Goal: Transaction & Acquisition: Purchase product/service

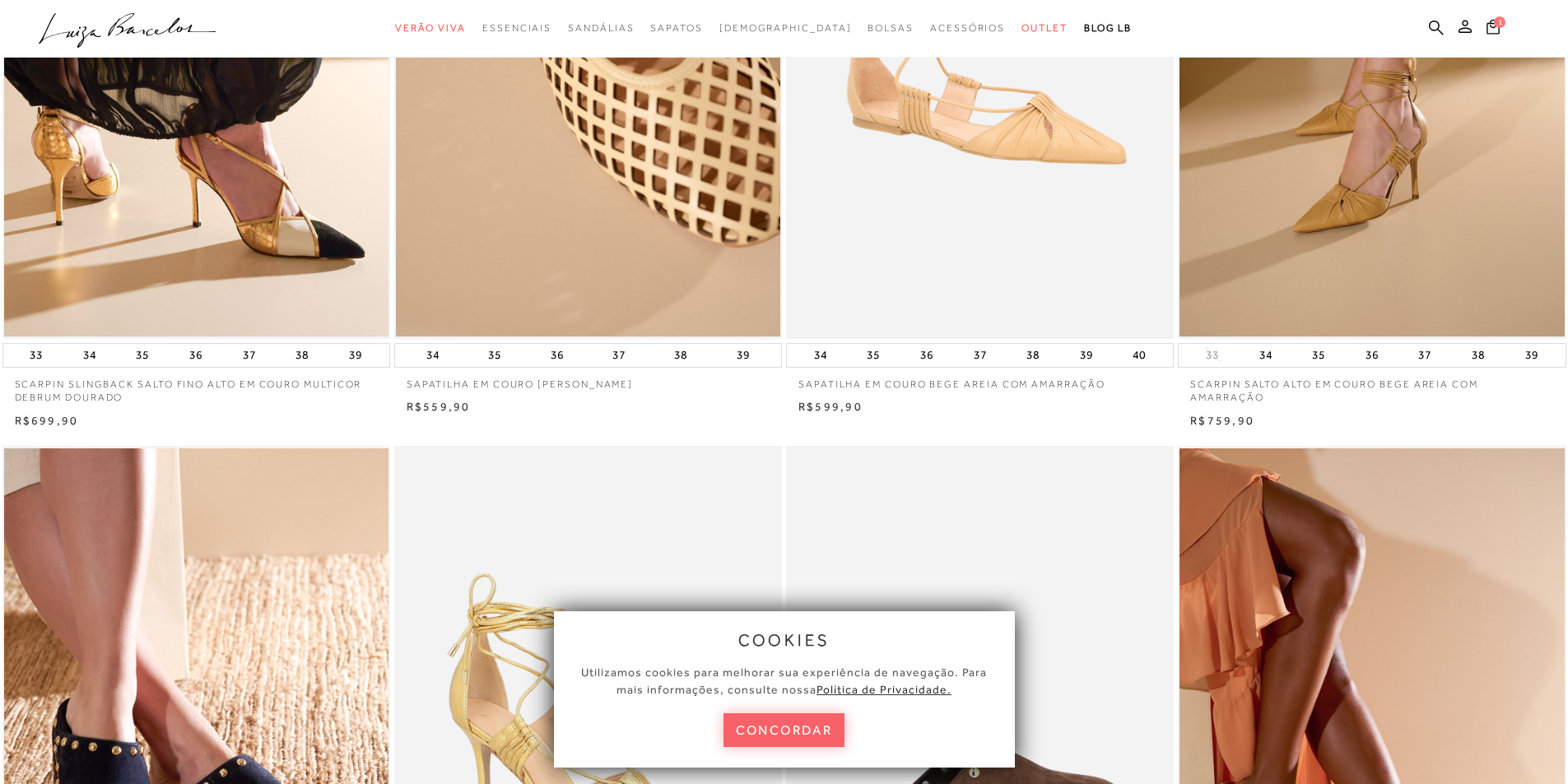
scroll to position [411, 0]
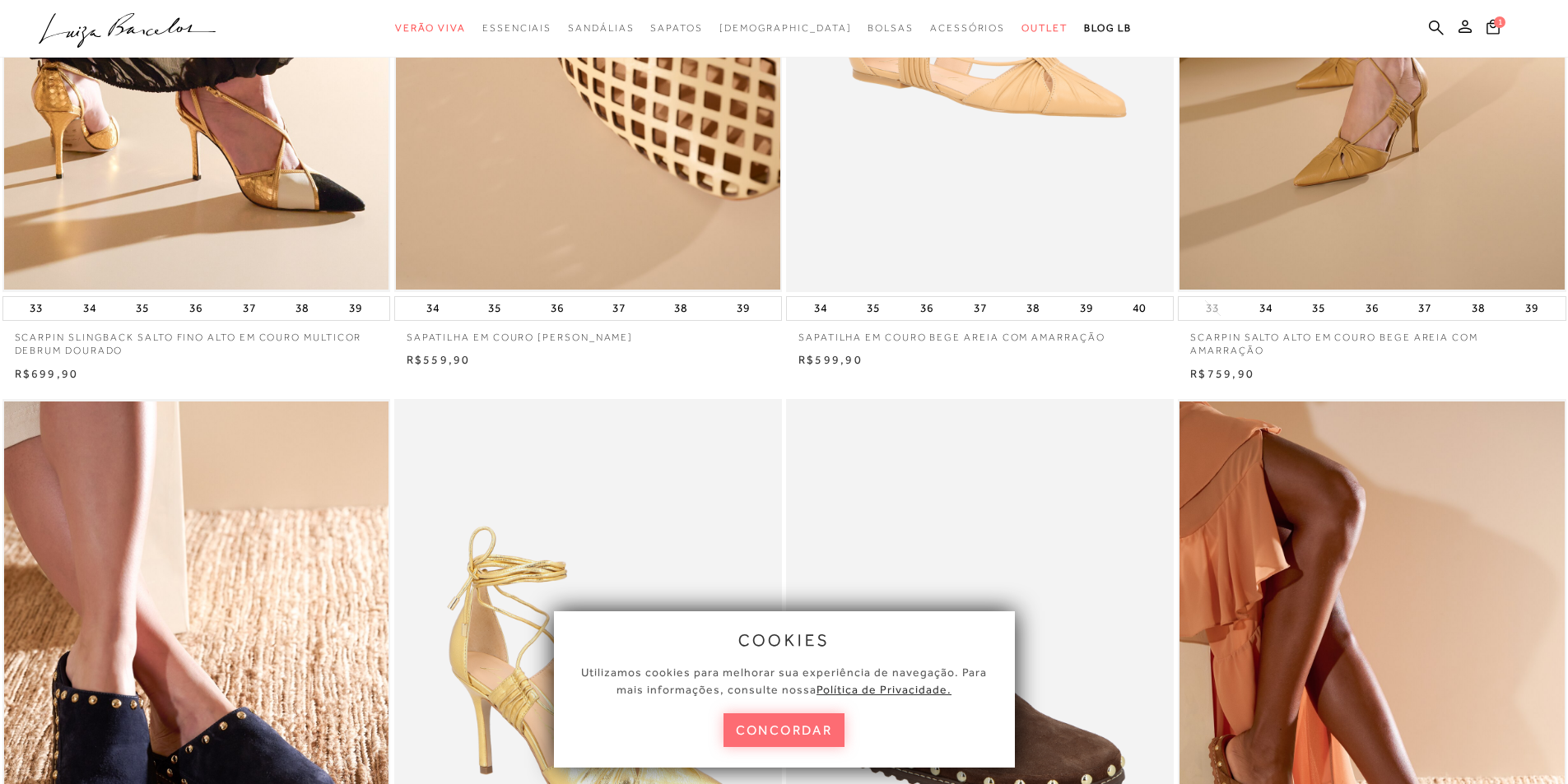
click at [754, 731] on button "concordar" at bounding box center [784, 730] width 122 height 34
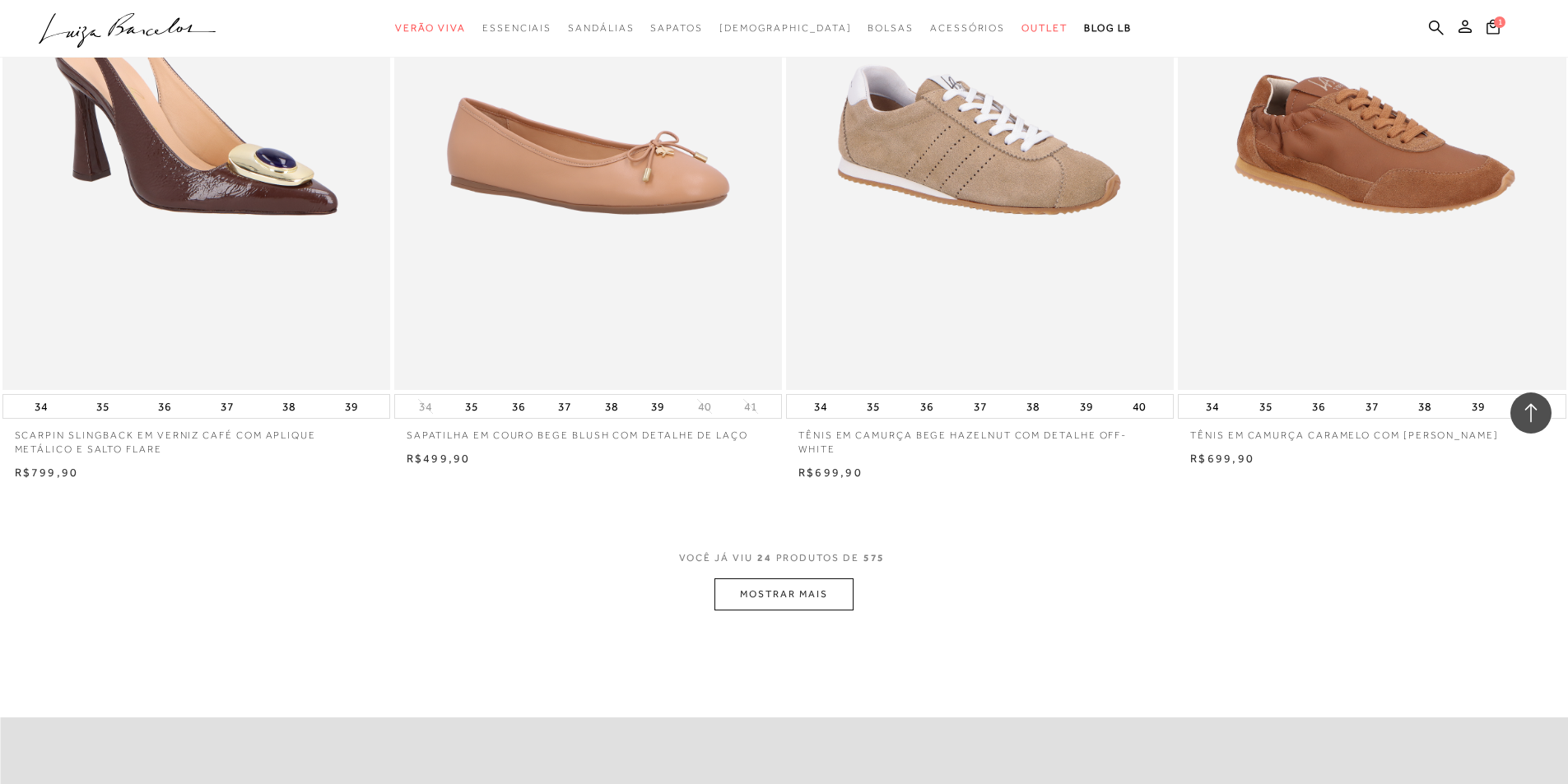
scroll to position [3783, 0]
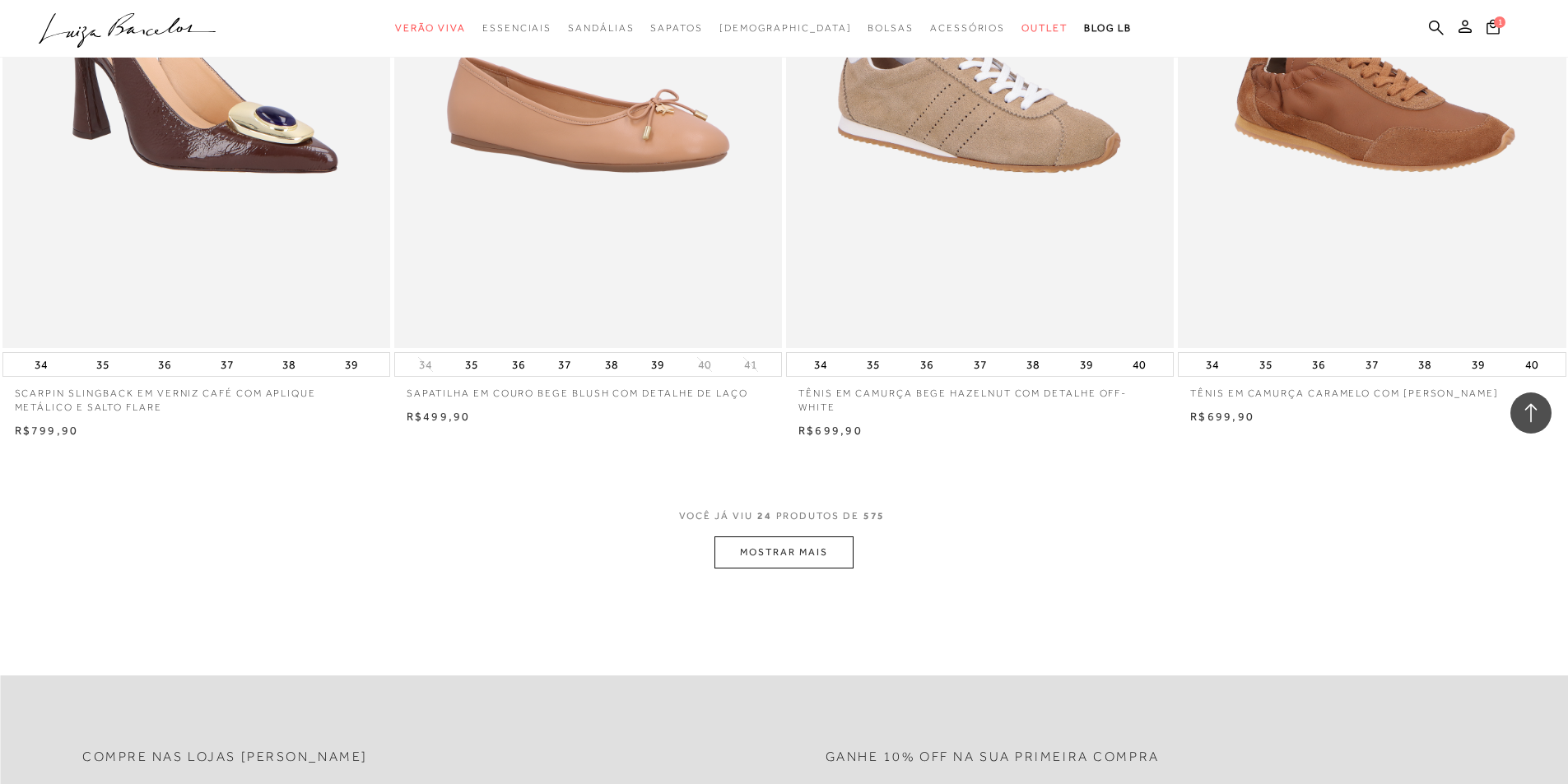
click at [794, 566] on button "MOSTRAR MAIS" at bounding box center [784, 552] width 138 height 32
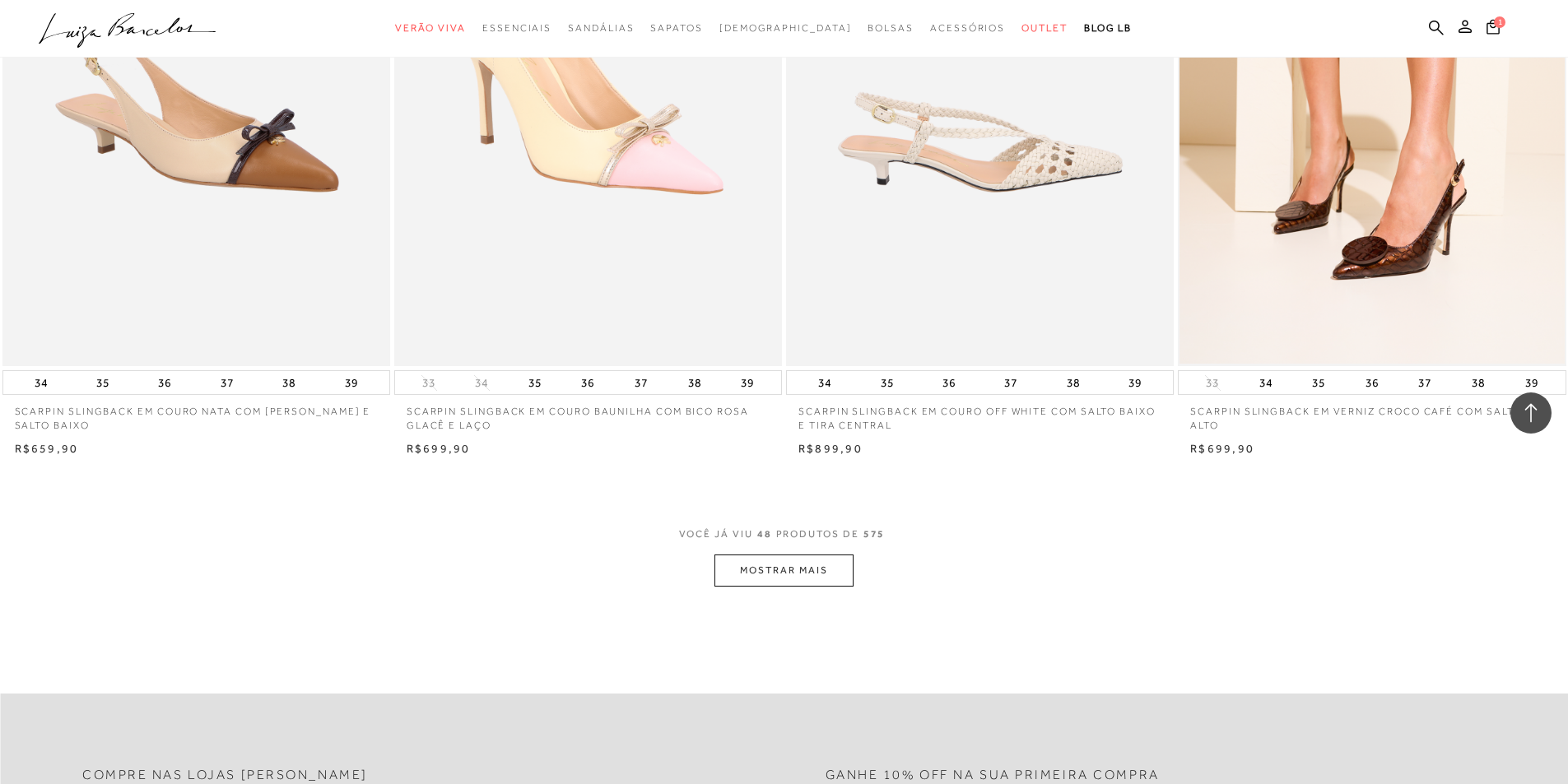
scroll to position [8058, 0]
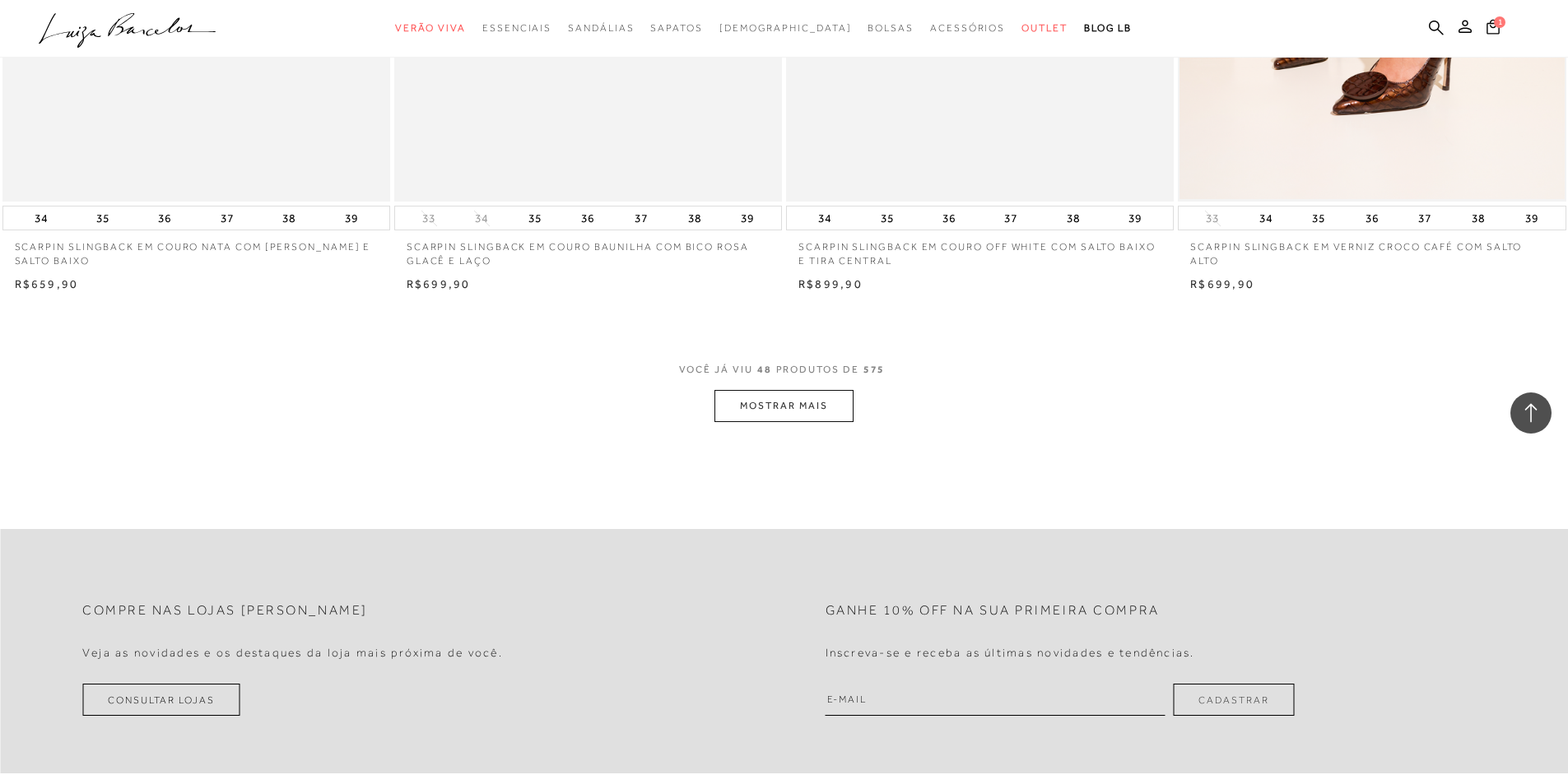
click at [749, 422] on button "MOSTRAR MAIS" at bounding box center [784, 405] width 138 height 32
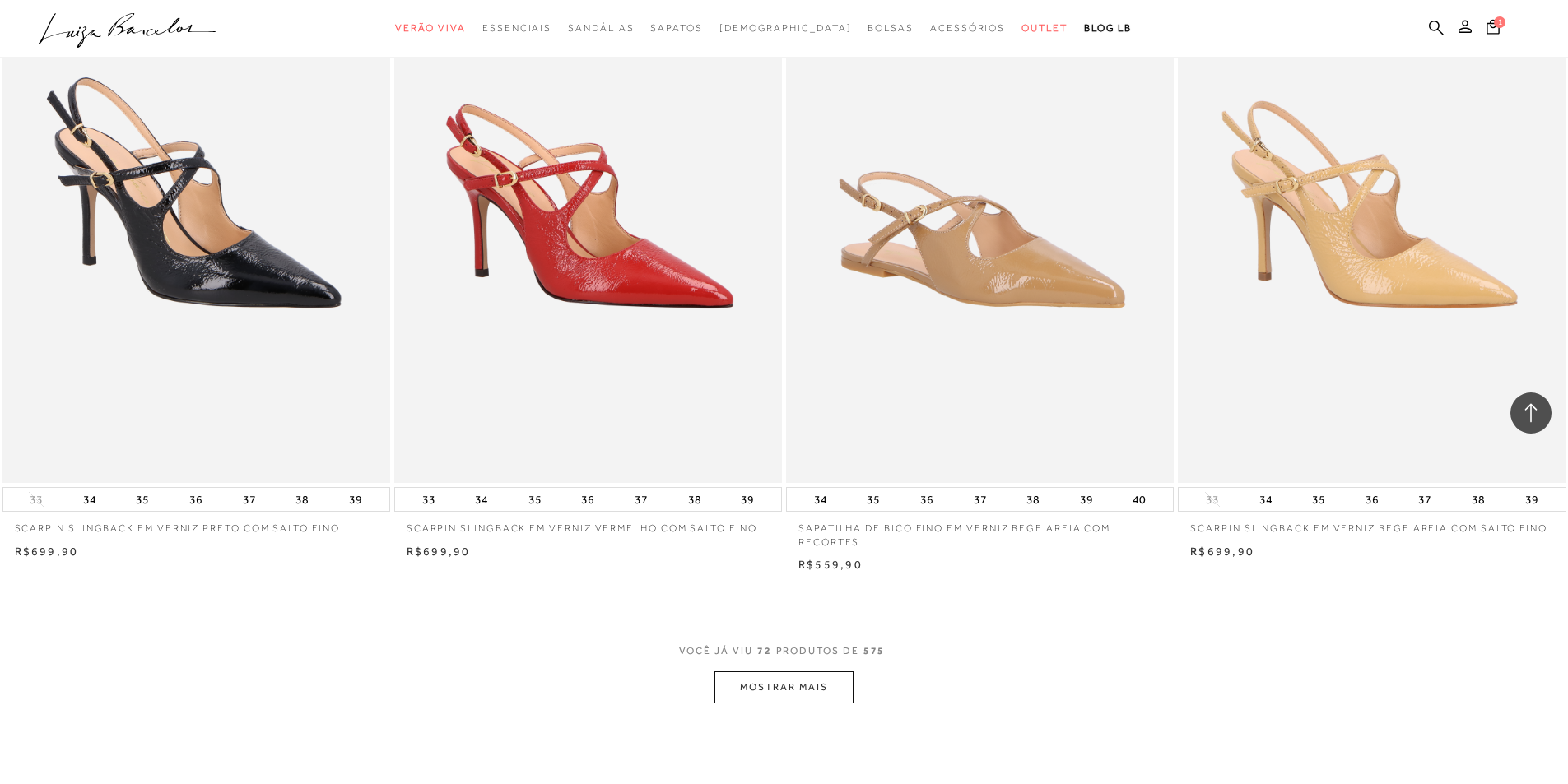
scroll to position [11924, 0]
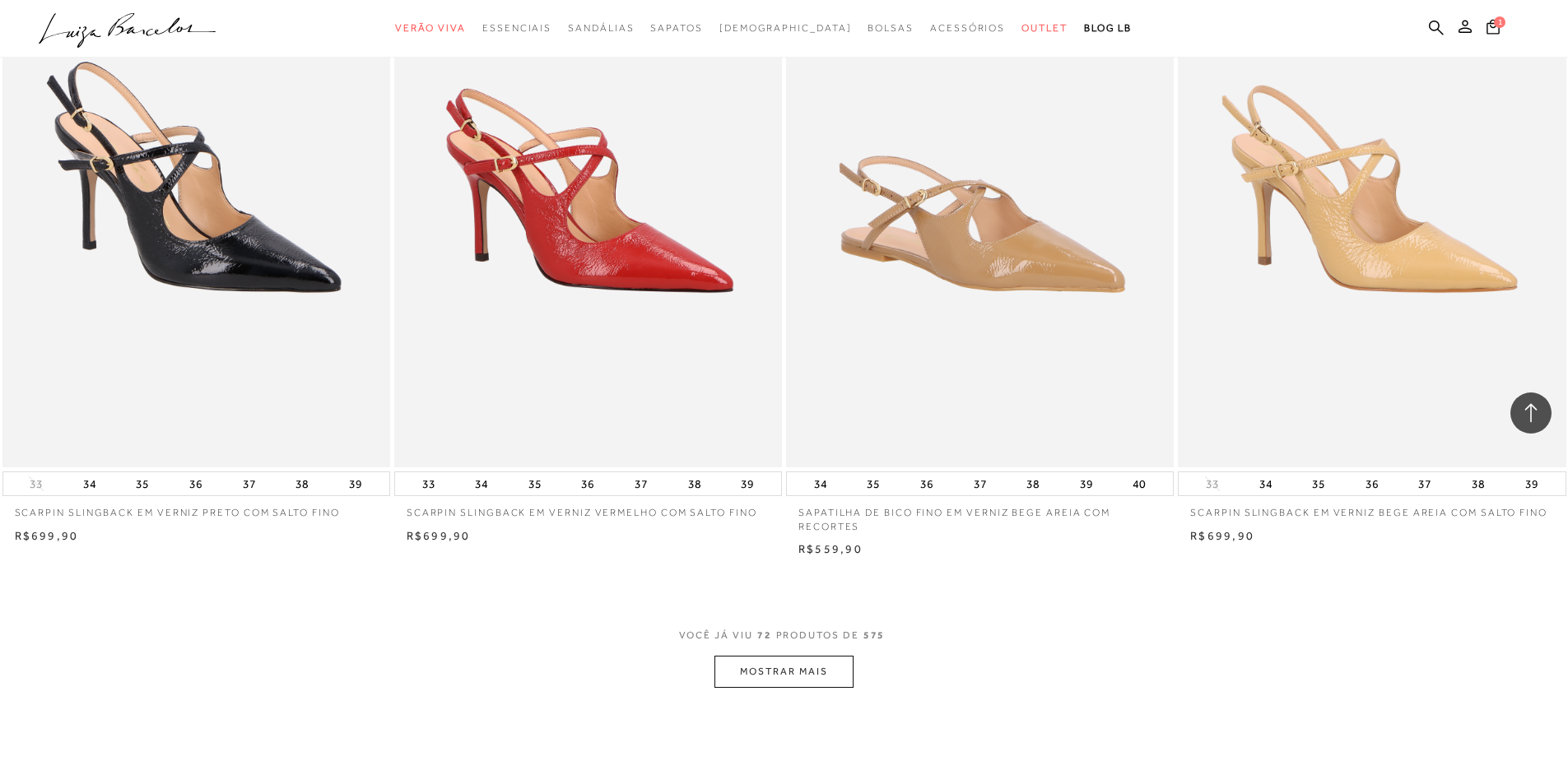
click at [773, 687] on button "MOSTRAR MAIS" at bounding box center [784, 671] width 138 height 32
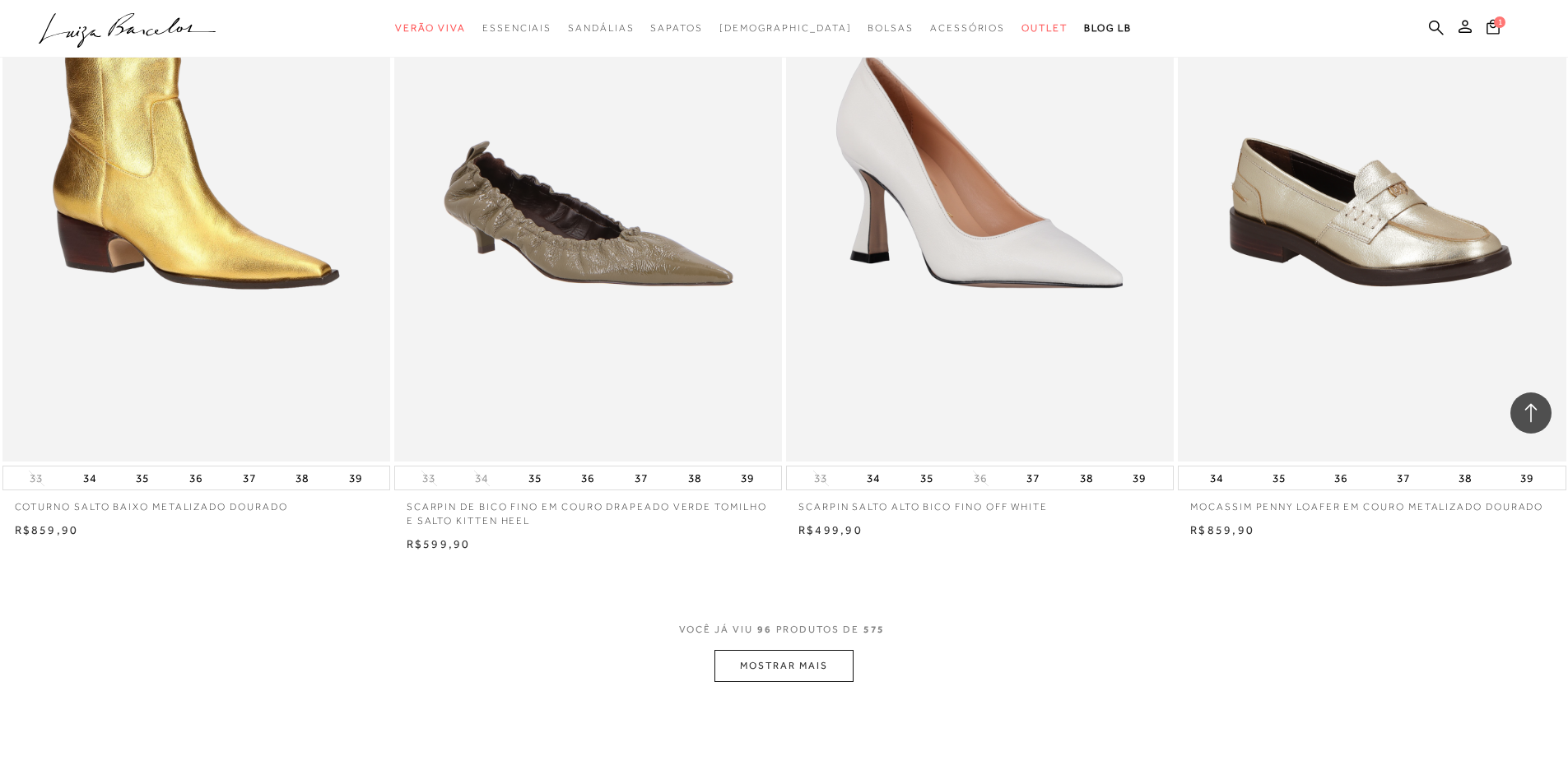
scroll to position [16200, 0]
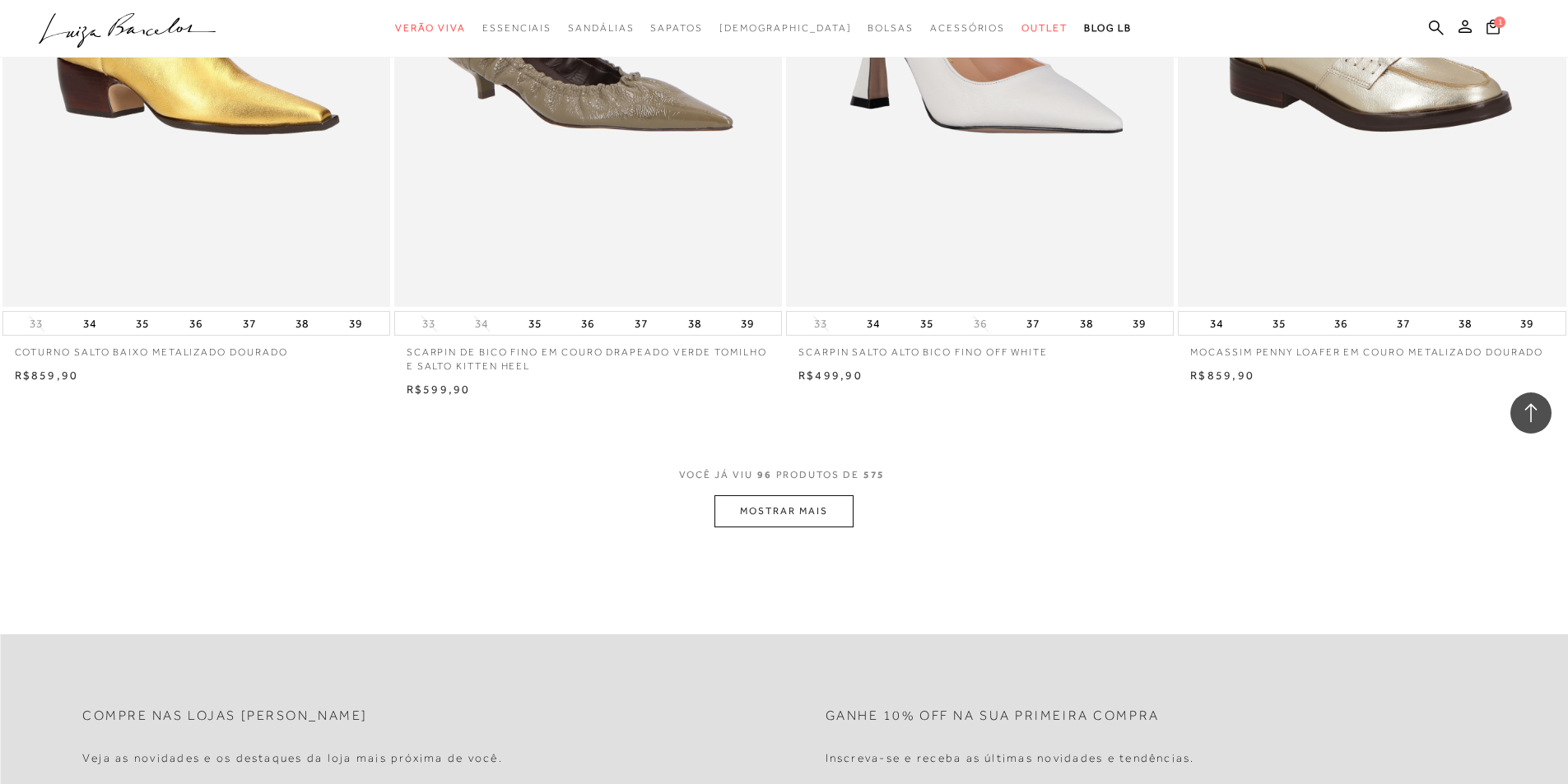
click at [796, 523] on button "MOSTRAR MAIS" at bounding box center [784, 511] width 138 height 32
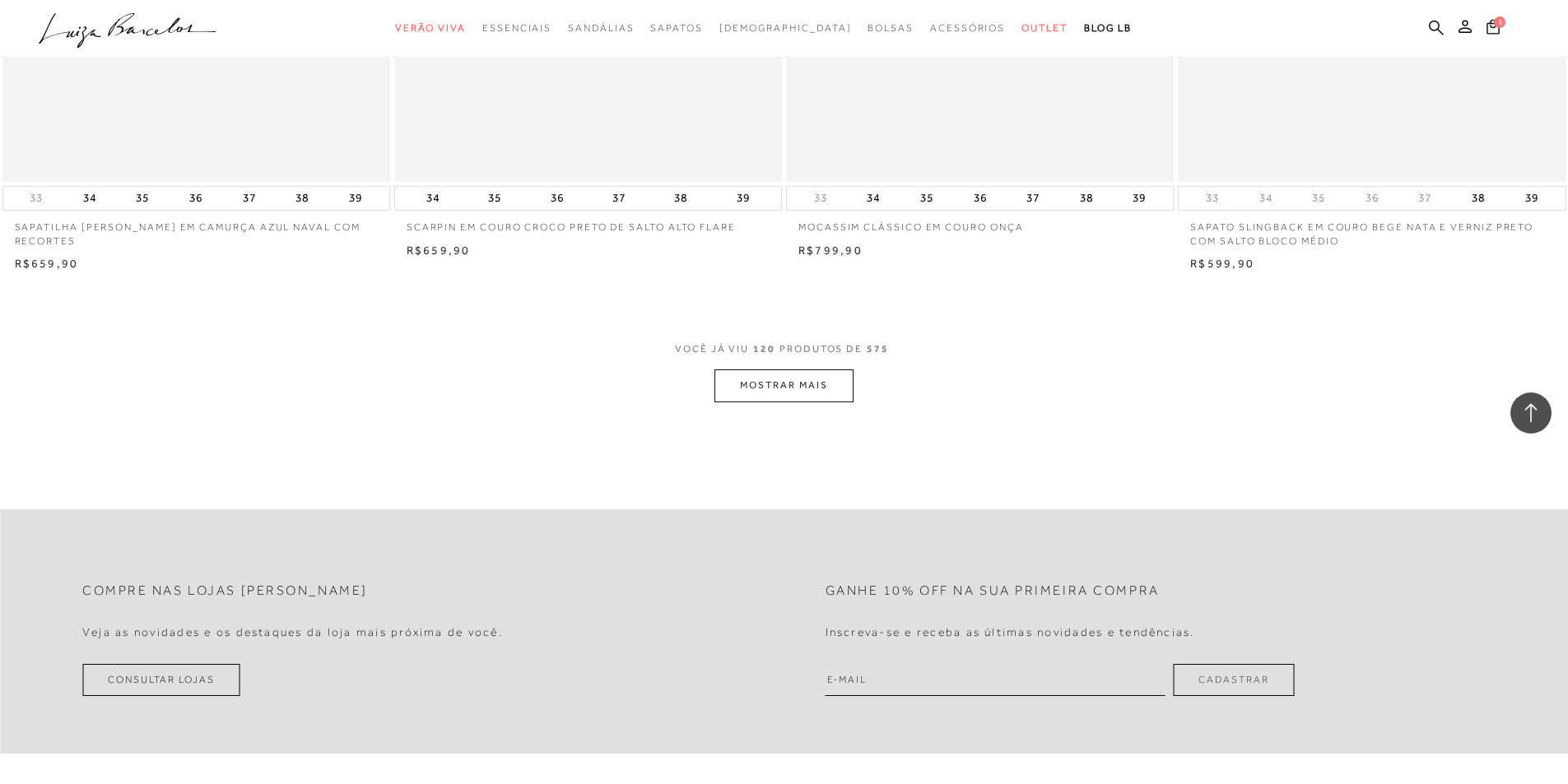
scroll to position [20476, 0]
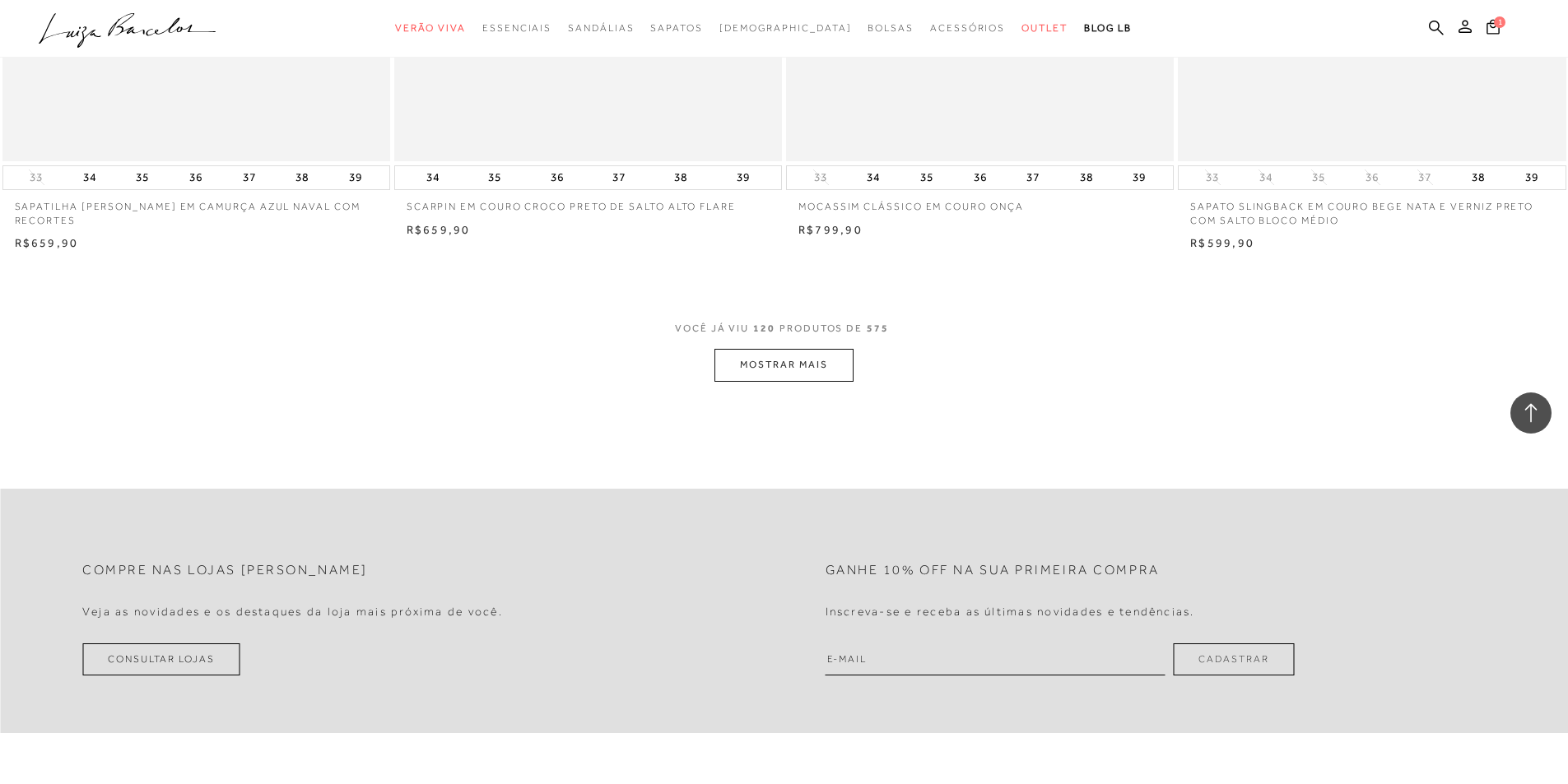
click at [826, 373] on button "MOSTRAR MAIS" at bounding box center [784, 365] width 138 height 32
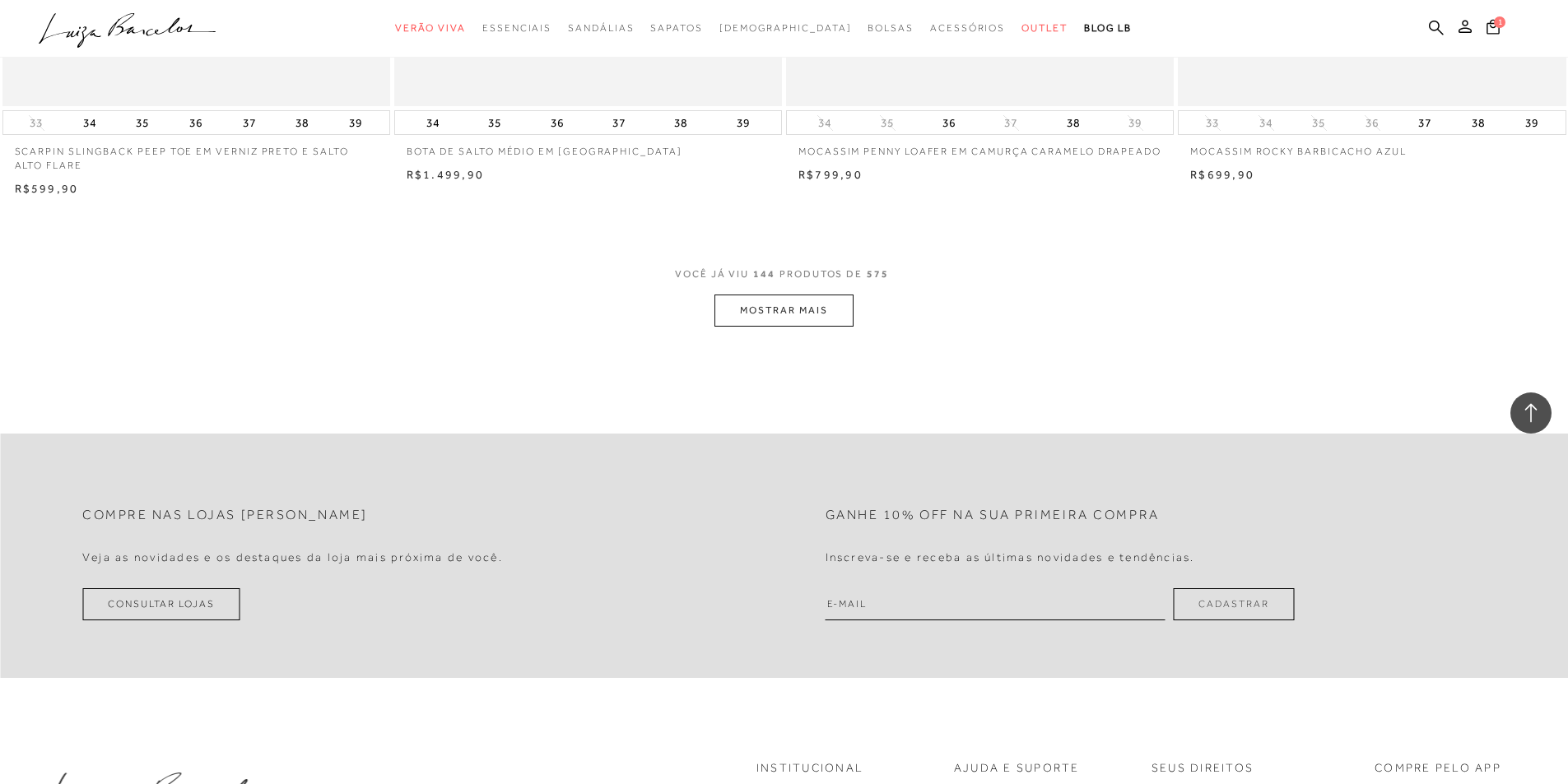
scroll to position [24670, 0]
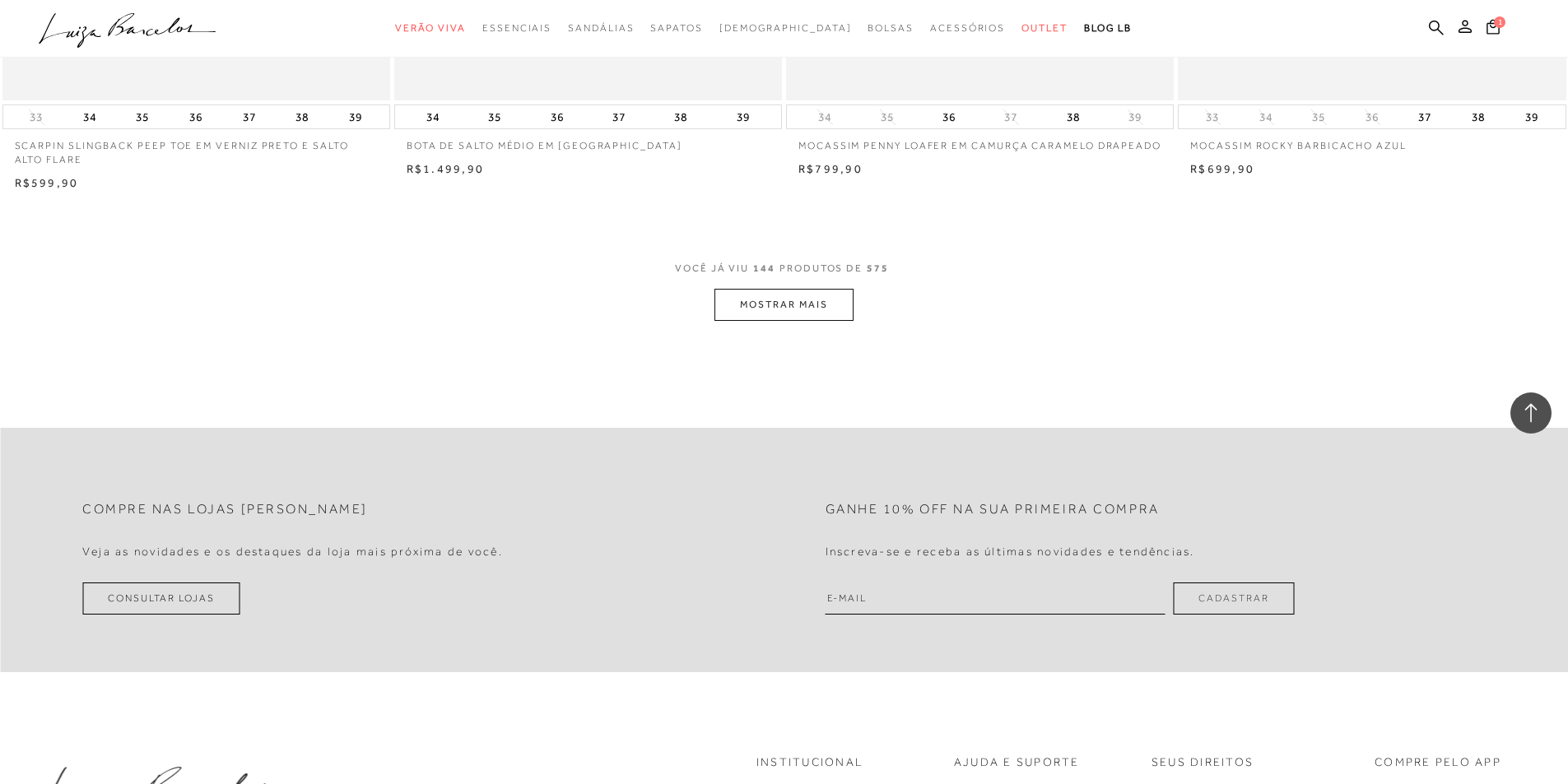
click at [784, 320] on button "MOSTRAR MAIS" at bounding box center [784, 305] width 138 height 32
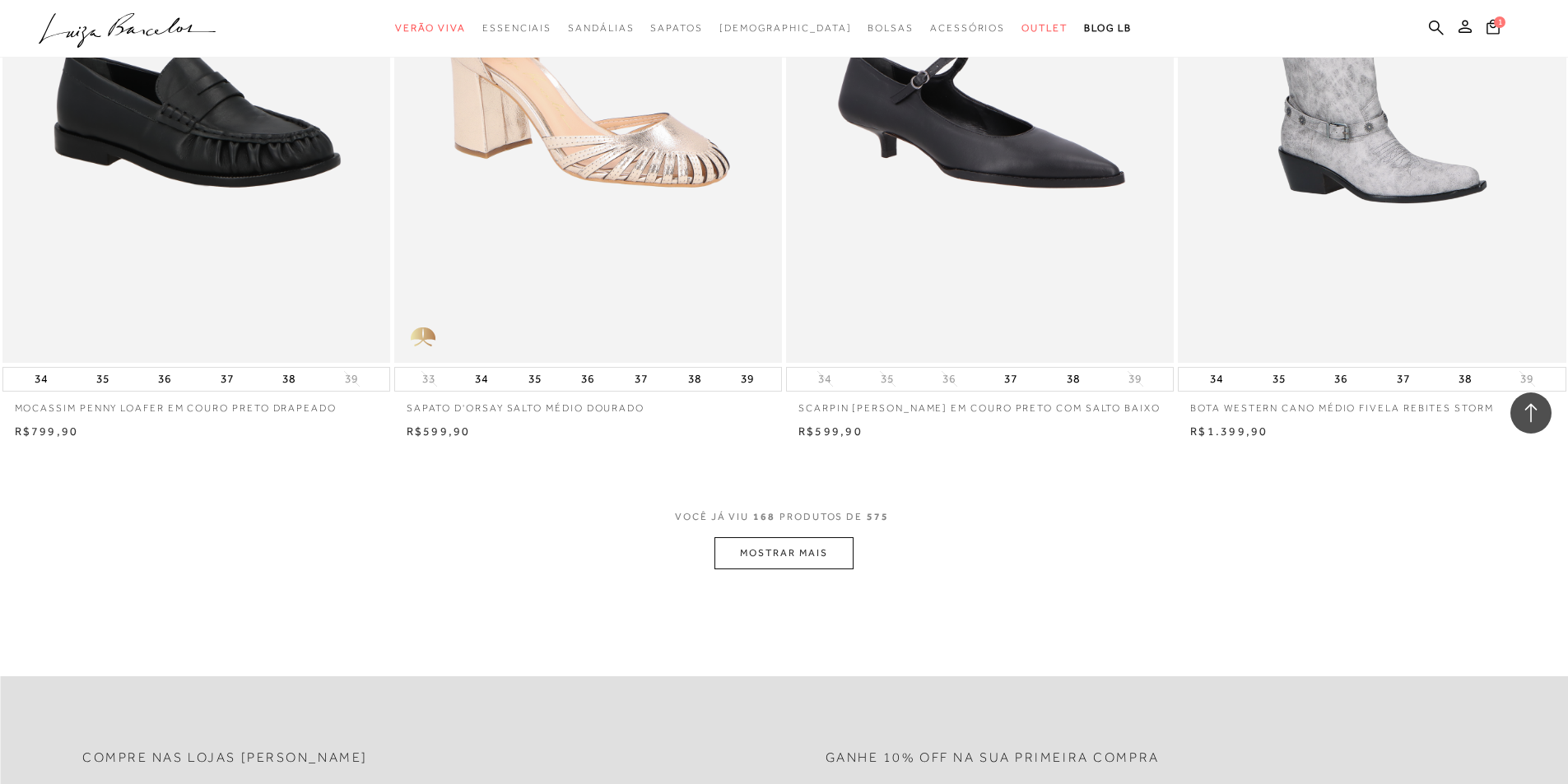
scroll to position [28617, 0]
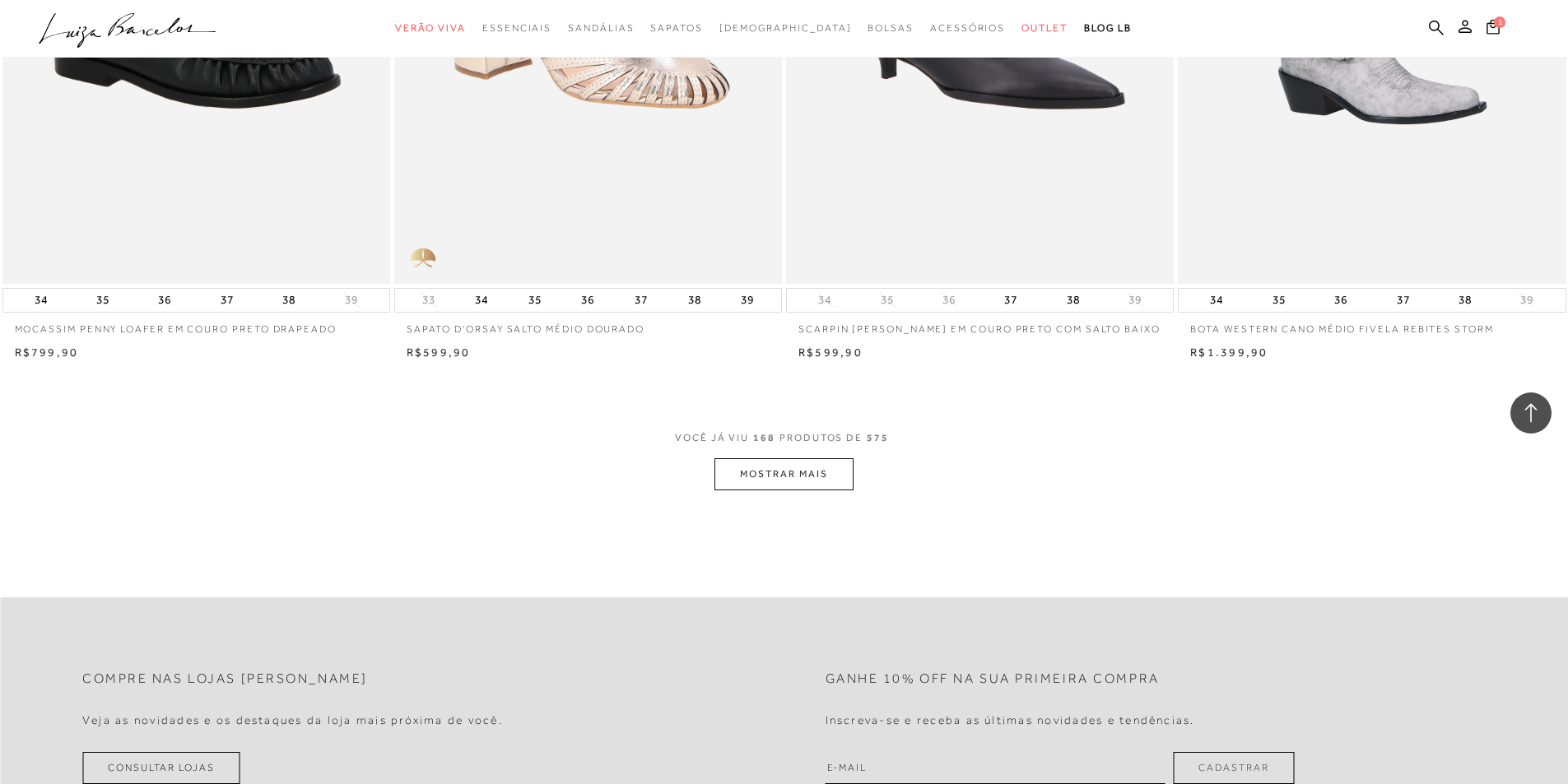
click at [764, 490] on button "MOSTRAR MAIS" at bounding box center [784, 474] width 138 height 32
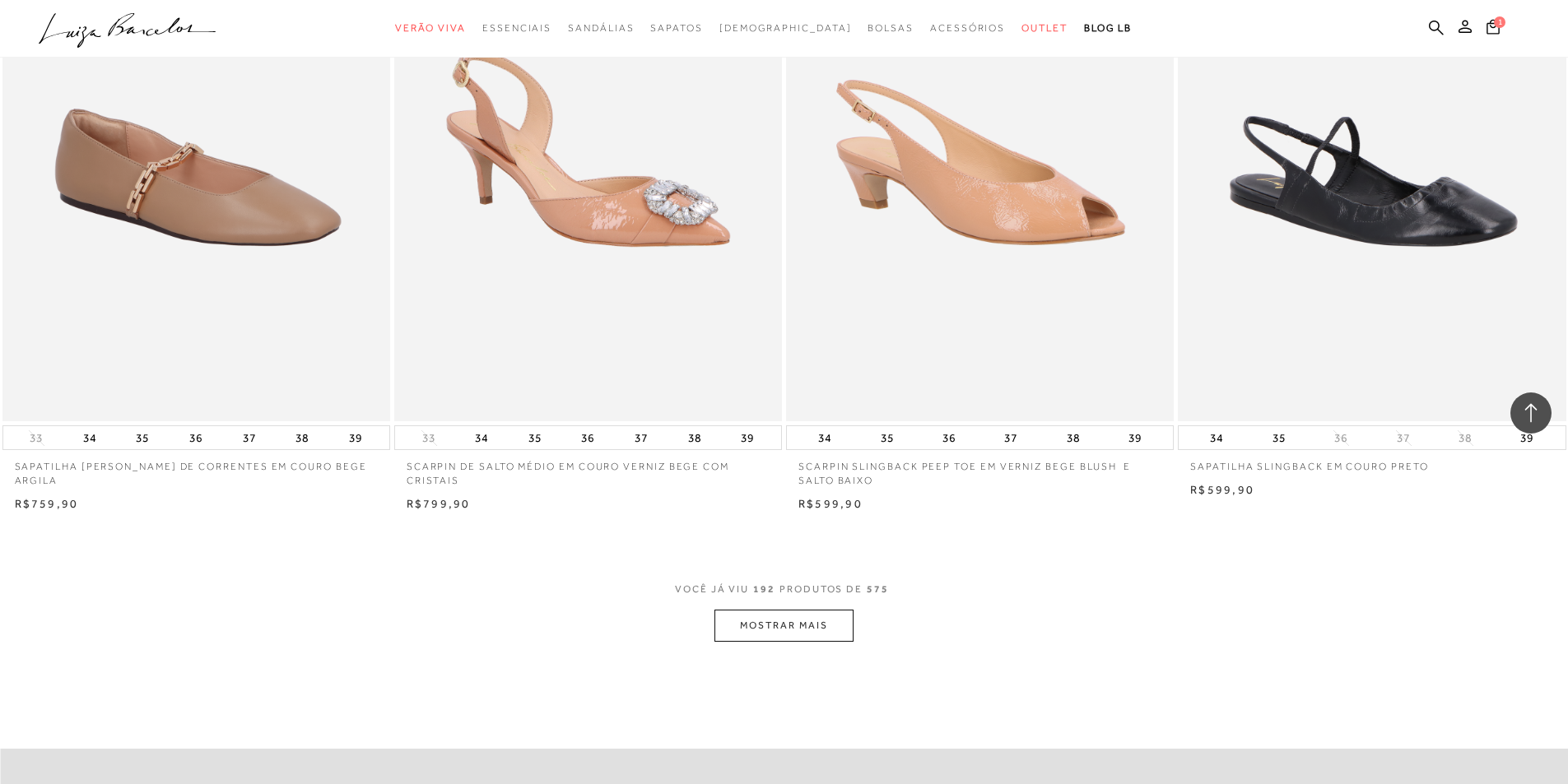
scroll to position [32729, 0]
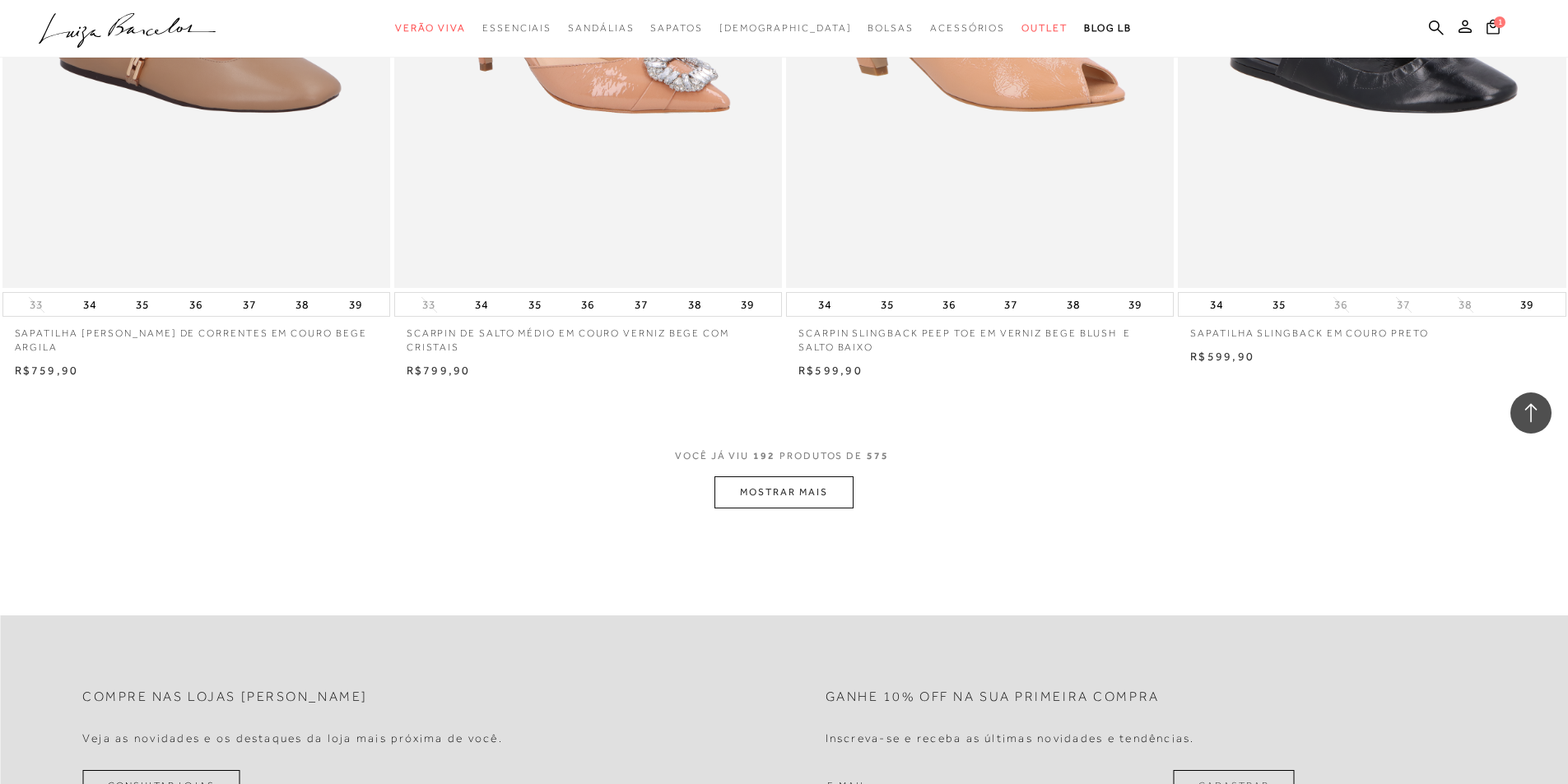
click at [777, 501] on button "MOSTRAR MAIS" at bounding box center [784, 492] width 138 height 32
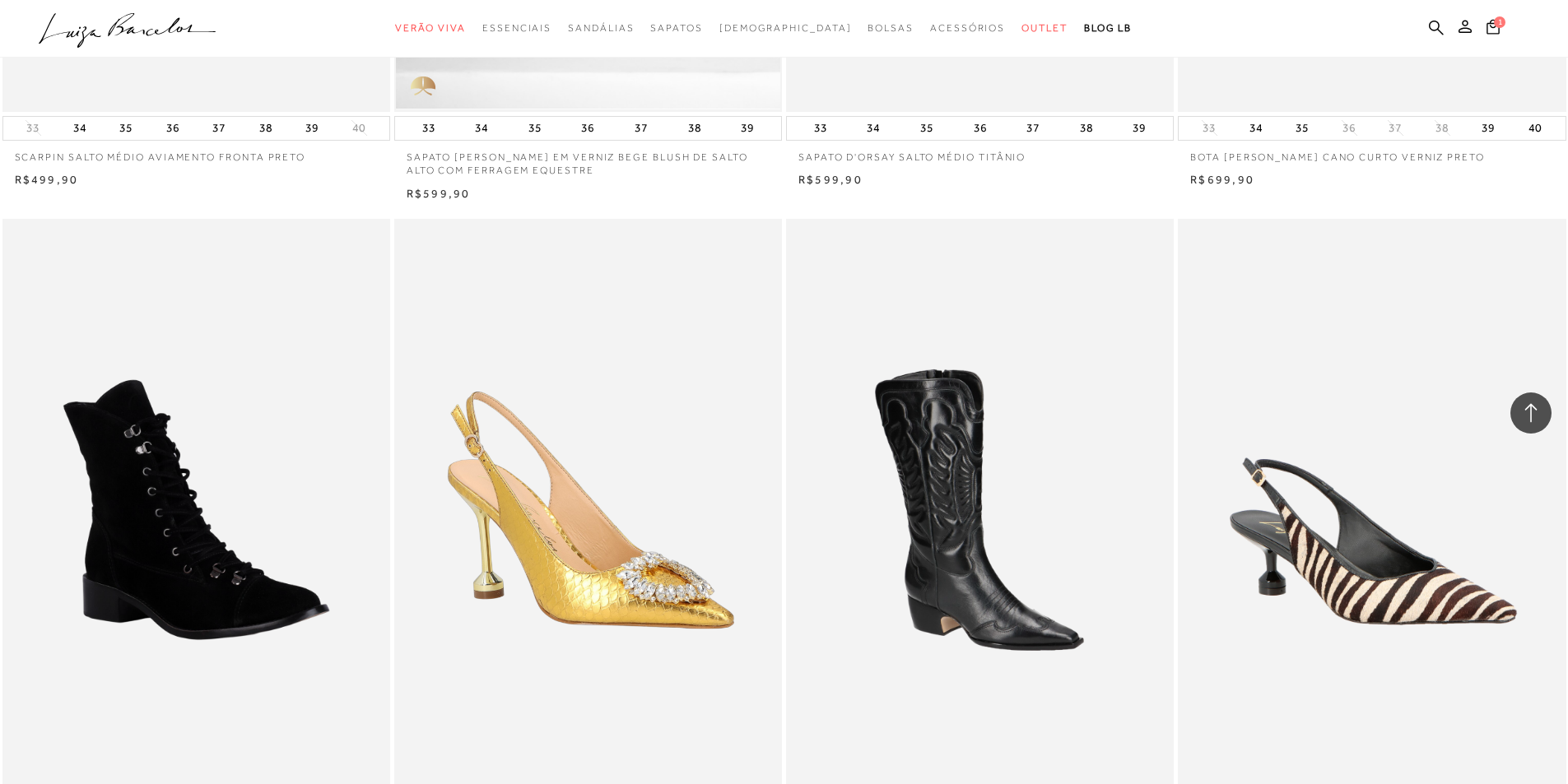
scroll to position [36841, 0]
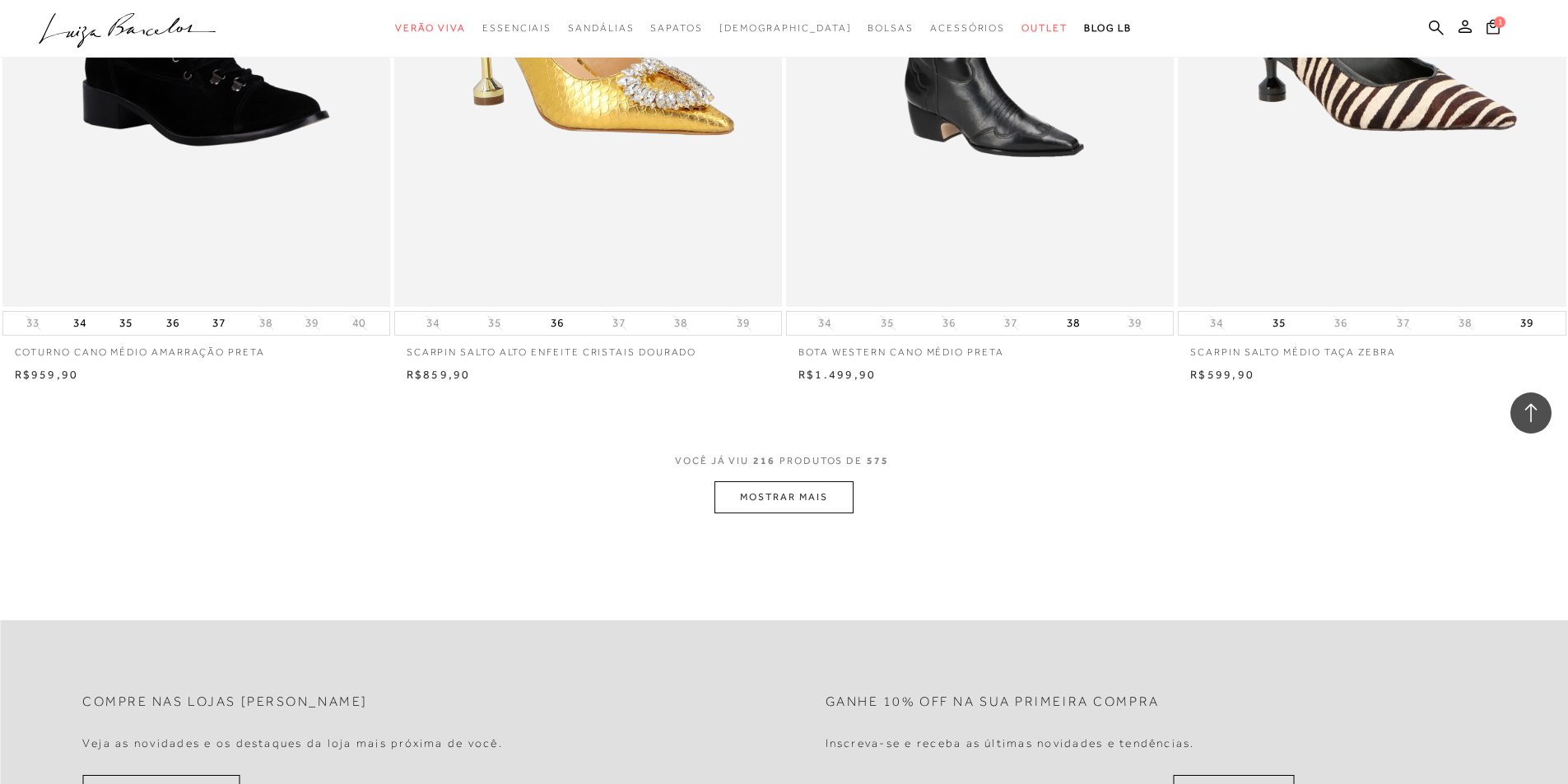
click at [785, 513] on button "MOSTRAR MAIS" at bounding box center [784, 497] width 138 height 32
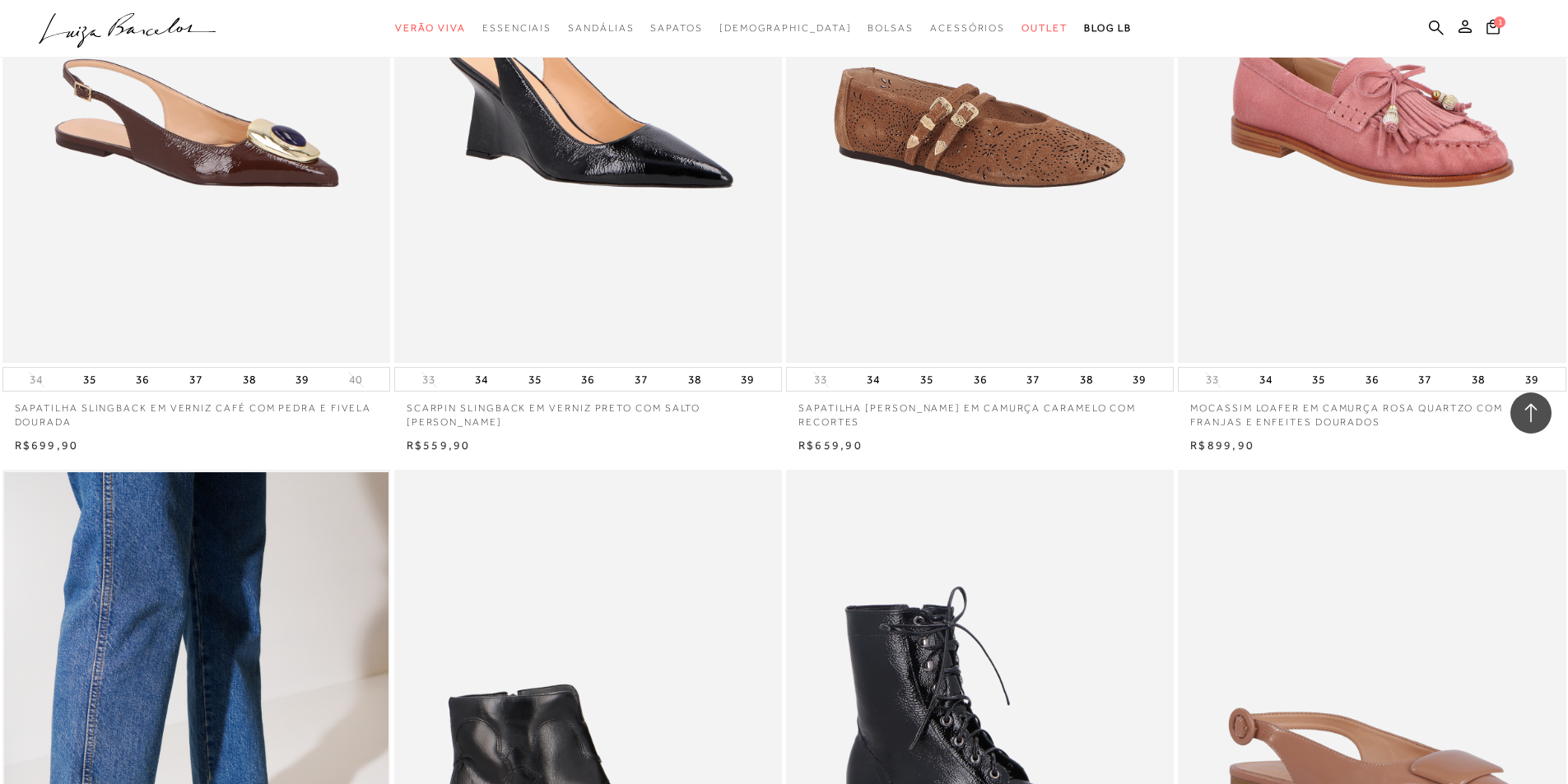
scroll to position [40706, 0]
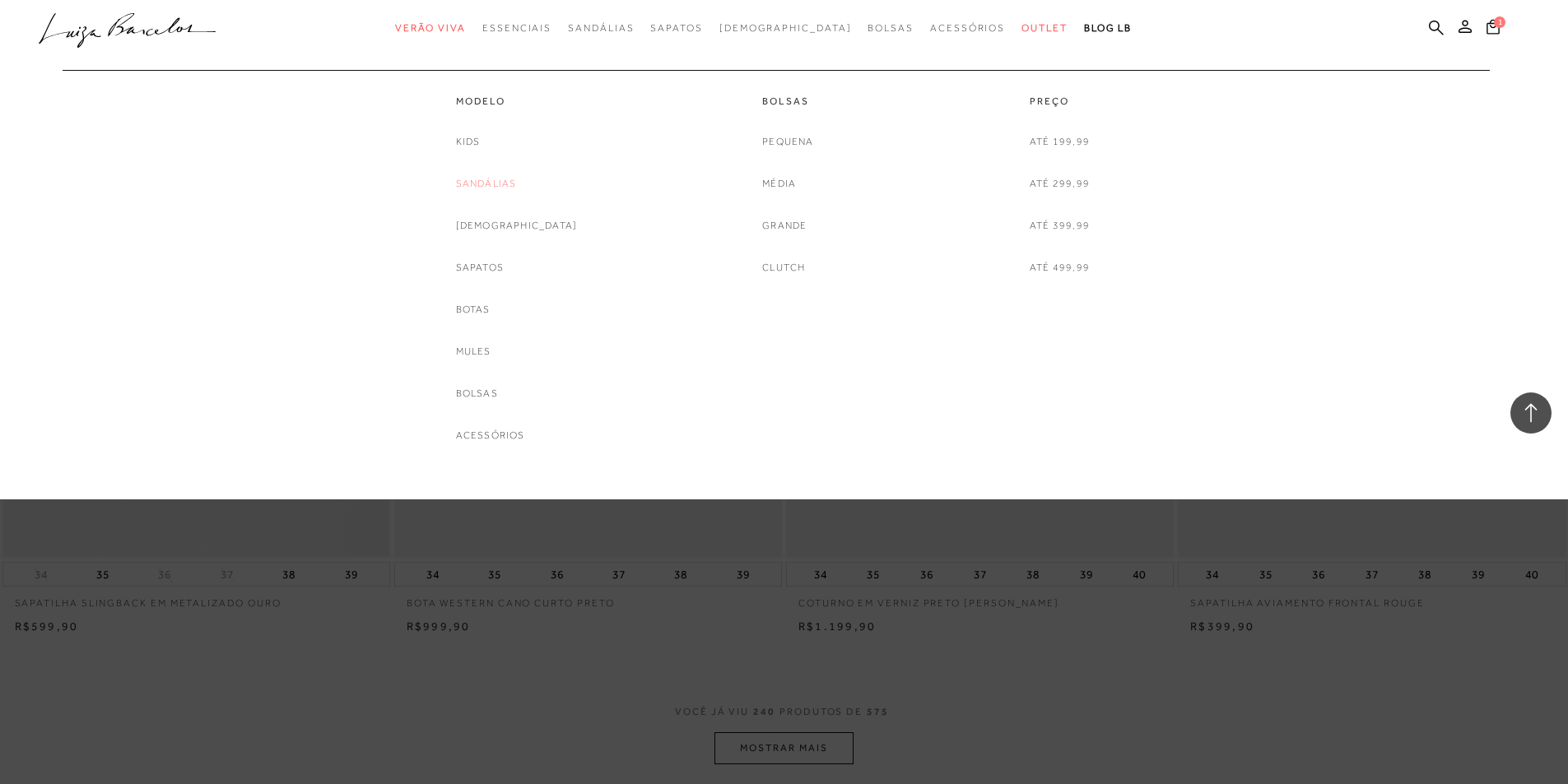
click at [514, 183] on link "Sandálias" at bounding box center [487, 183] width 61 height 17
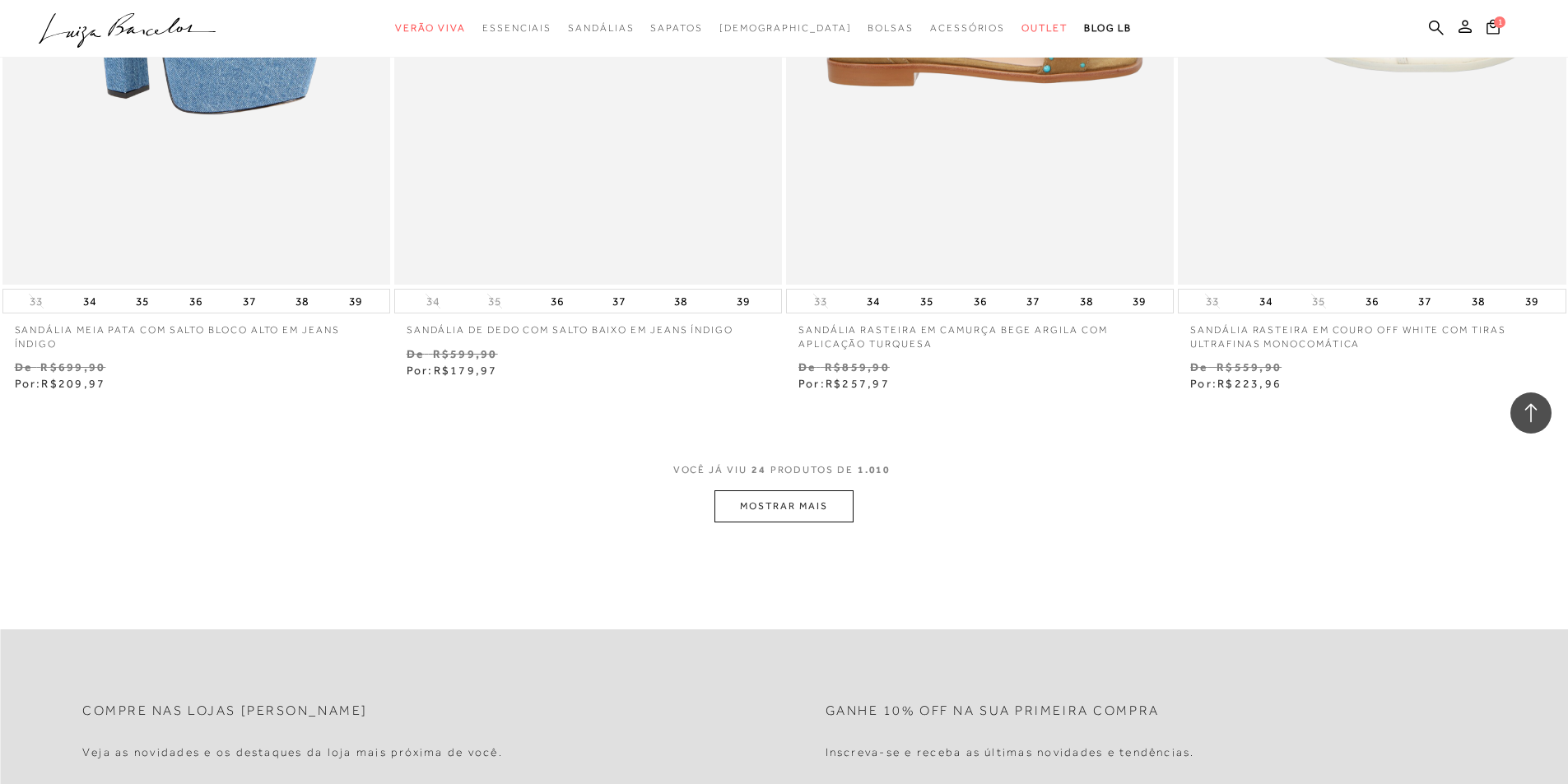
scroll to position [4030, 0]
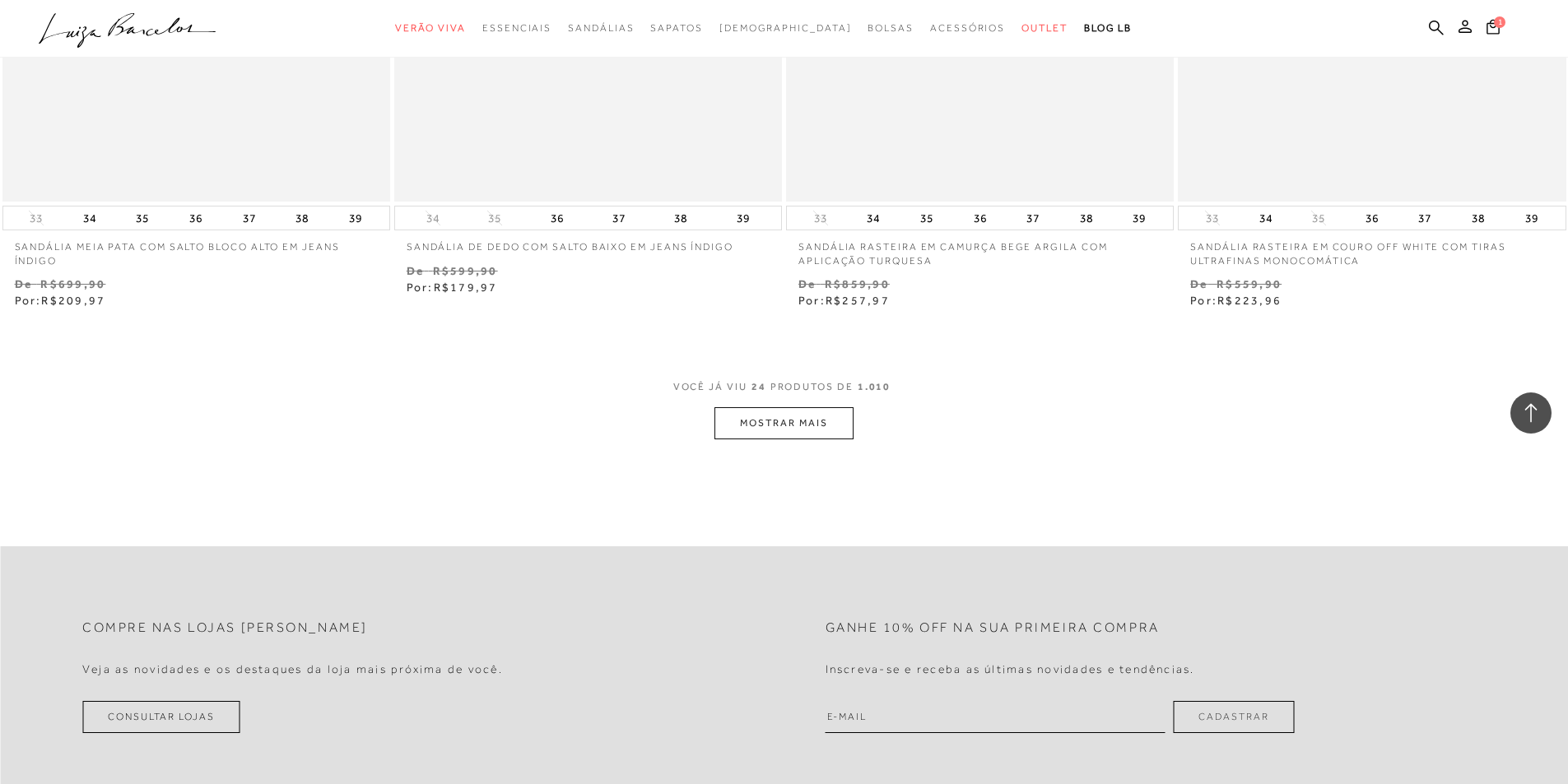
click at [820, 424] on button "MOSTRAR MAIS" at bounding box center [784, 423] width 138 height 32
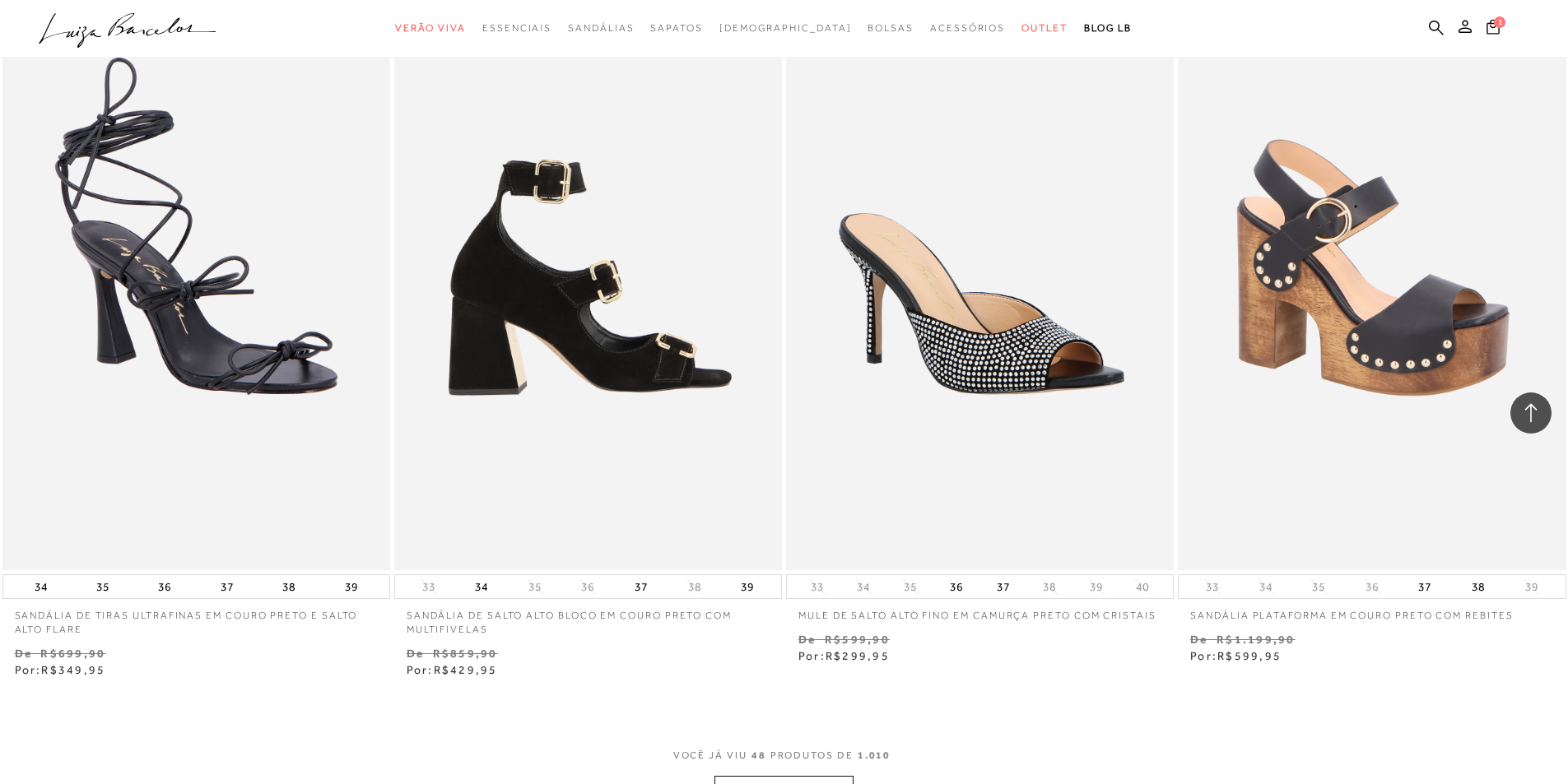
scroll to position [8142, 0]
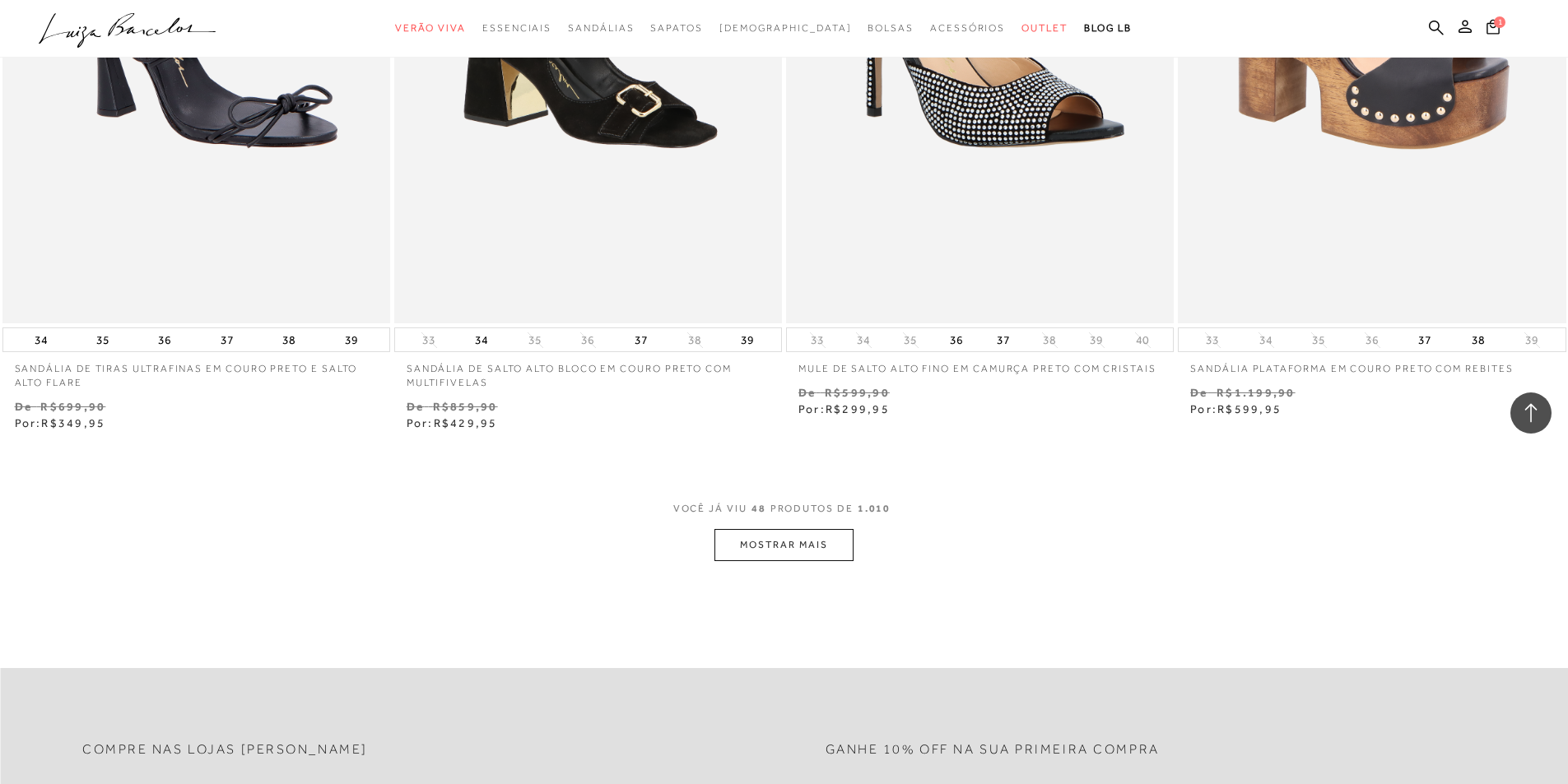
click at [784, 560] on button "MOSTRAR MAIS" at bounding box center [784, 545] width 138 height 32
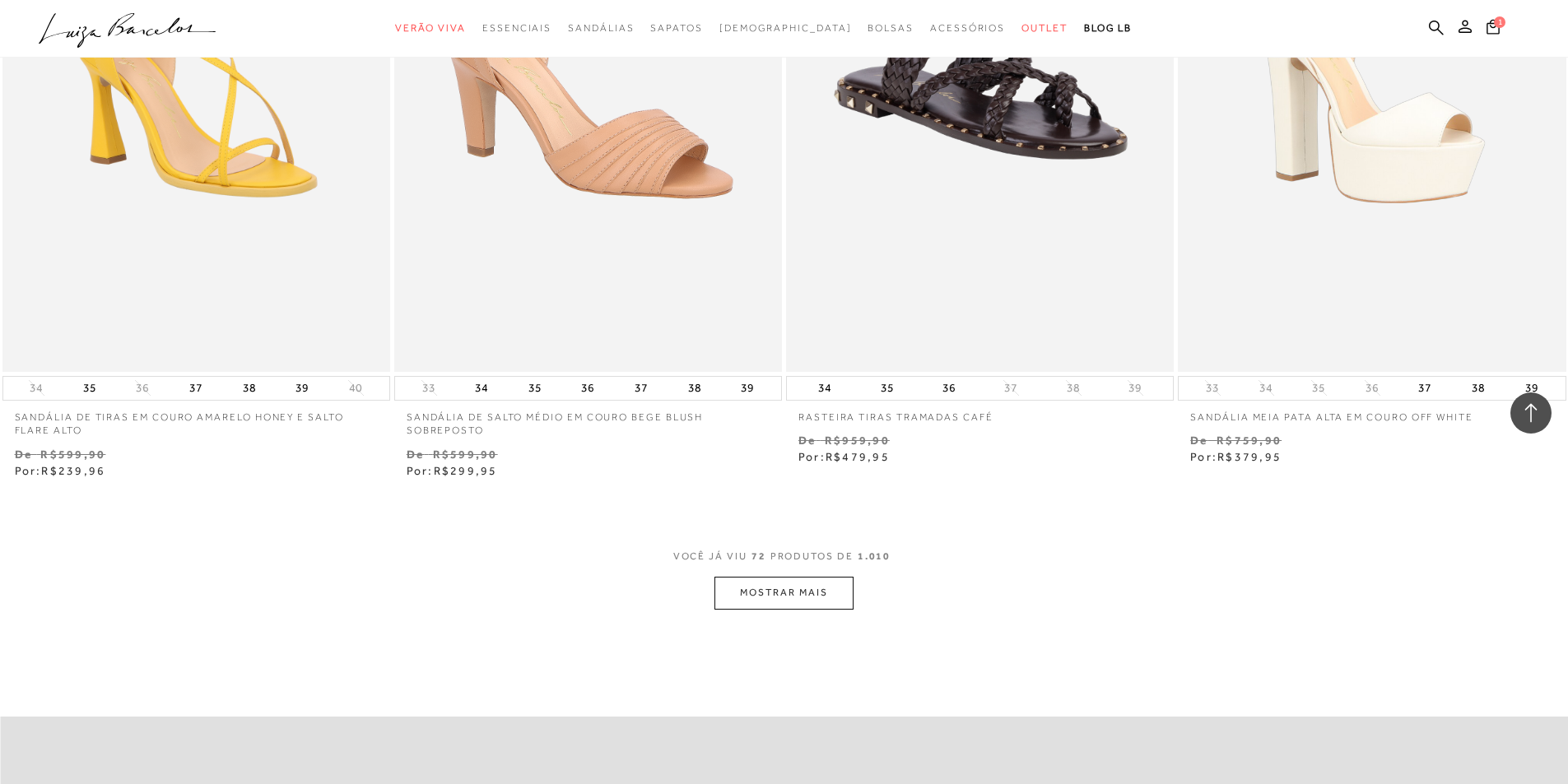
scroll to position [12417, 0]
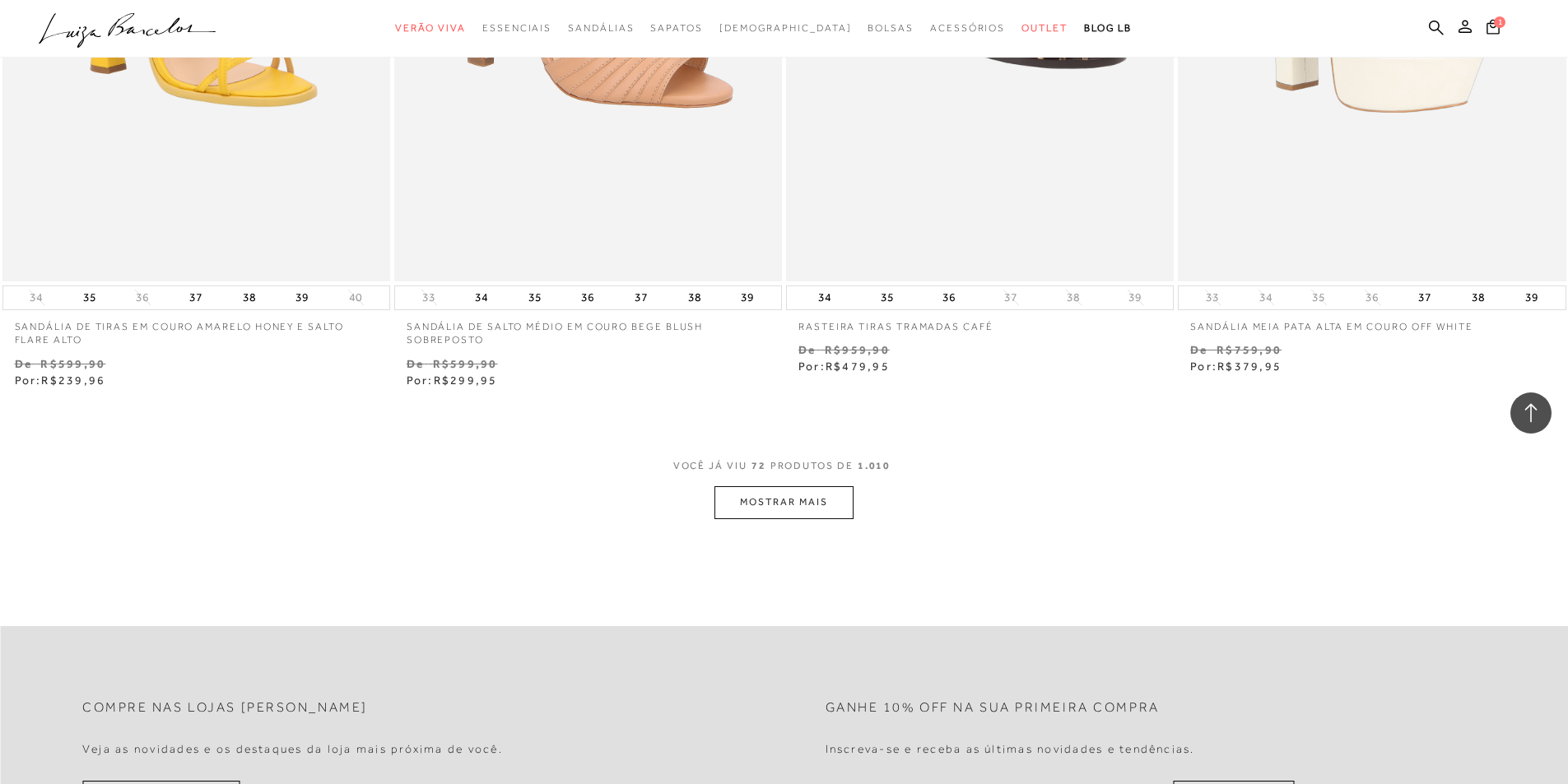
click at [825, 505] on button "MOSTRAR MAIS" at bounding box center [784, 502] width 138 height 32
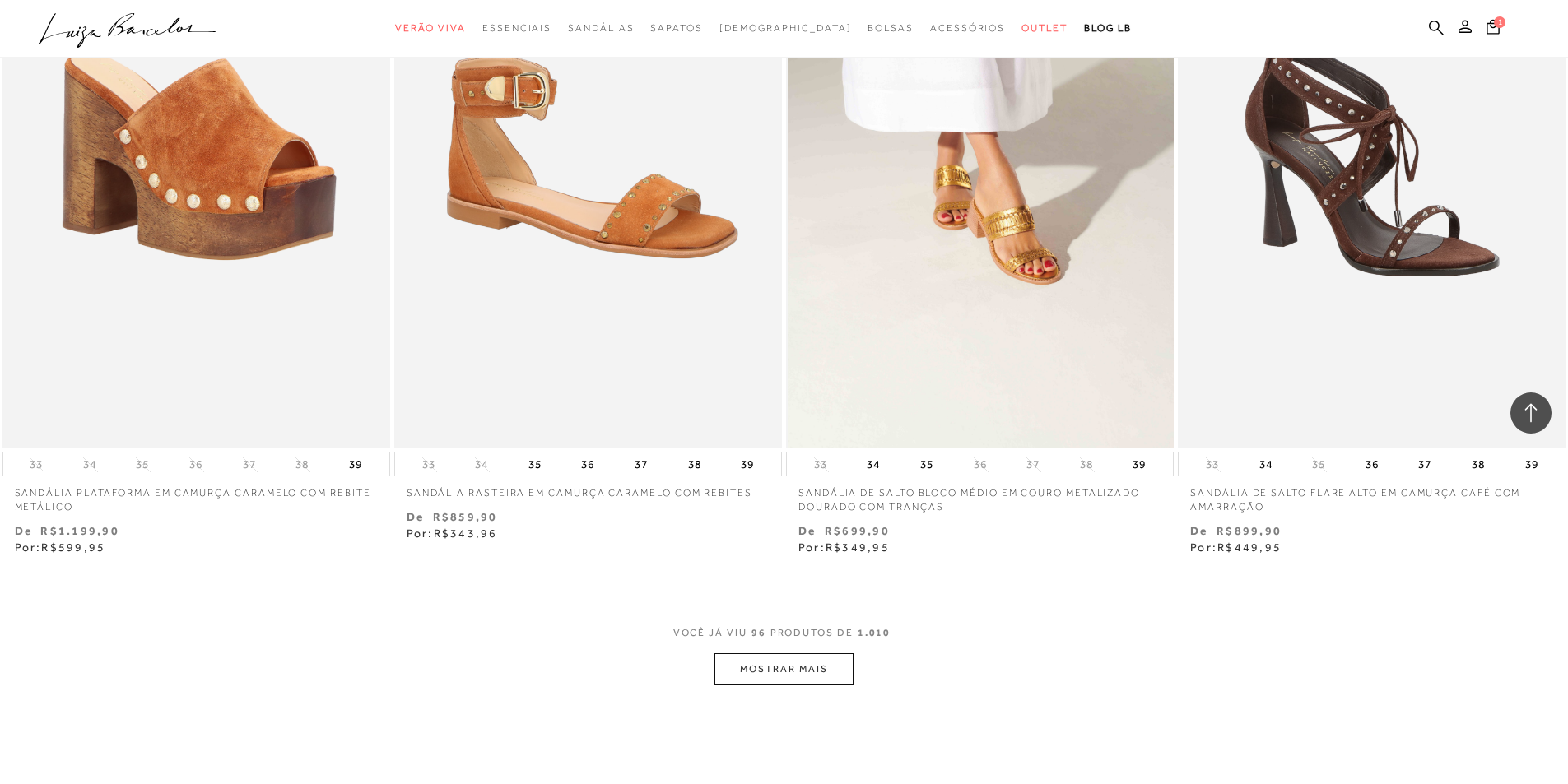
scroll to position [16529, 0]
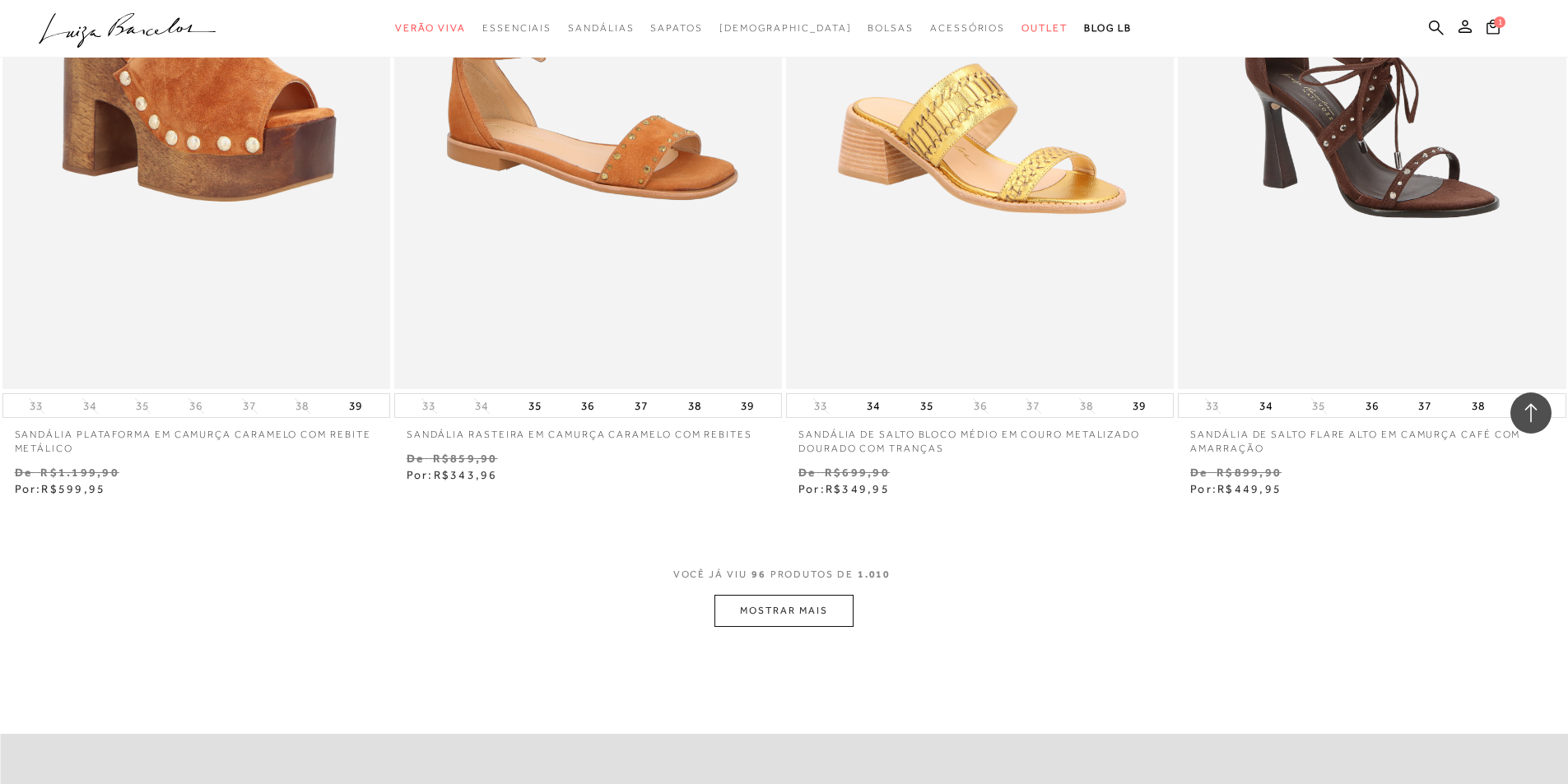
click at [766, 609] on button "MOSTRAR MAIS" at bounding box center [784, 610] width 138 height 32
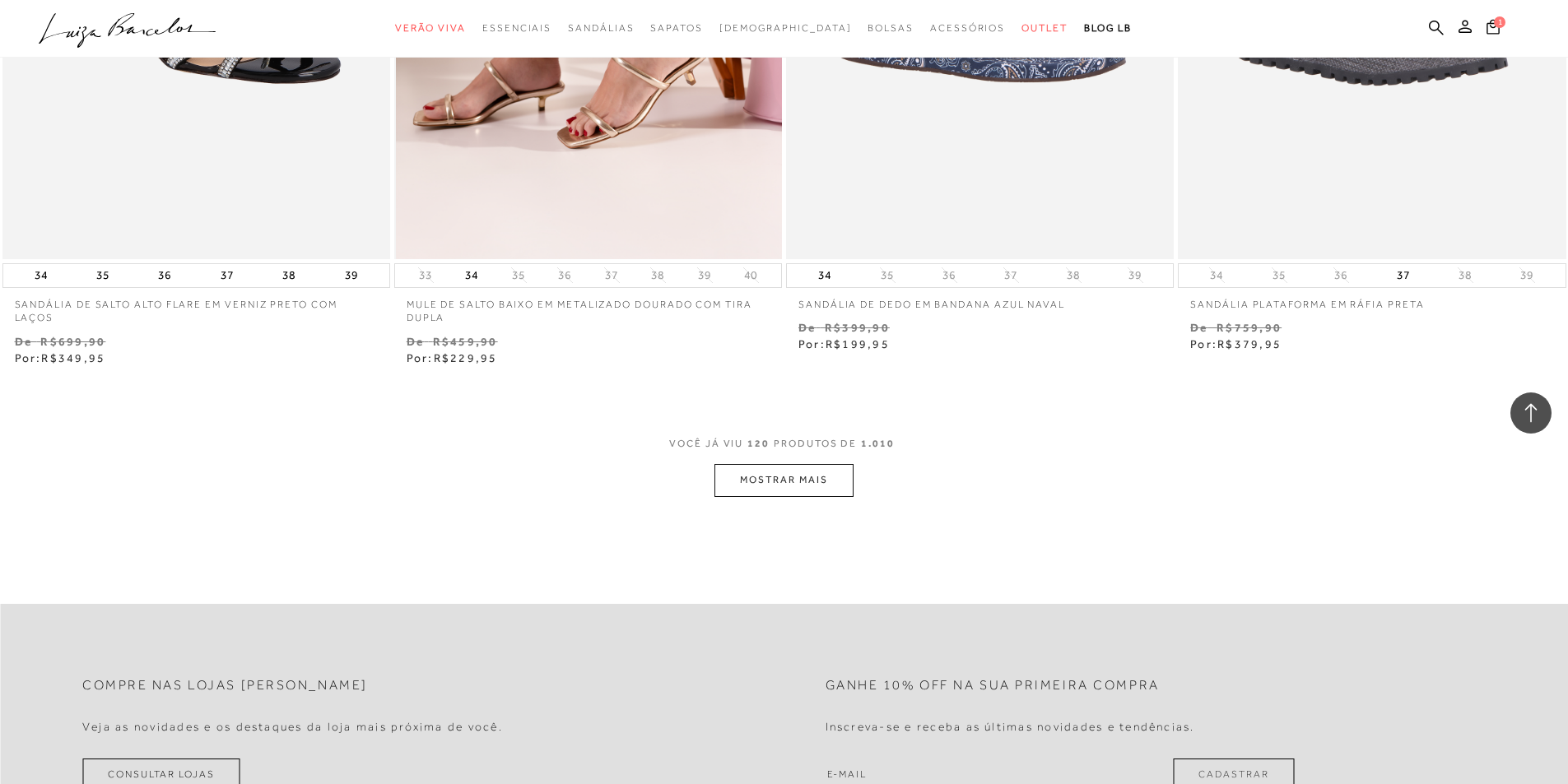
scroll to position [20969, 0]
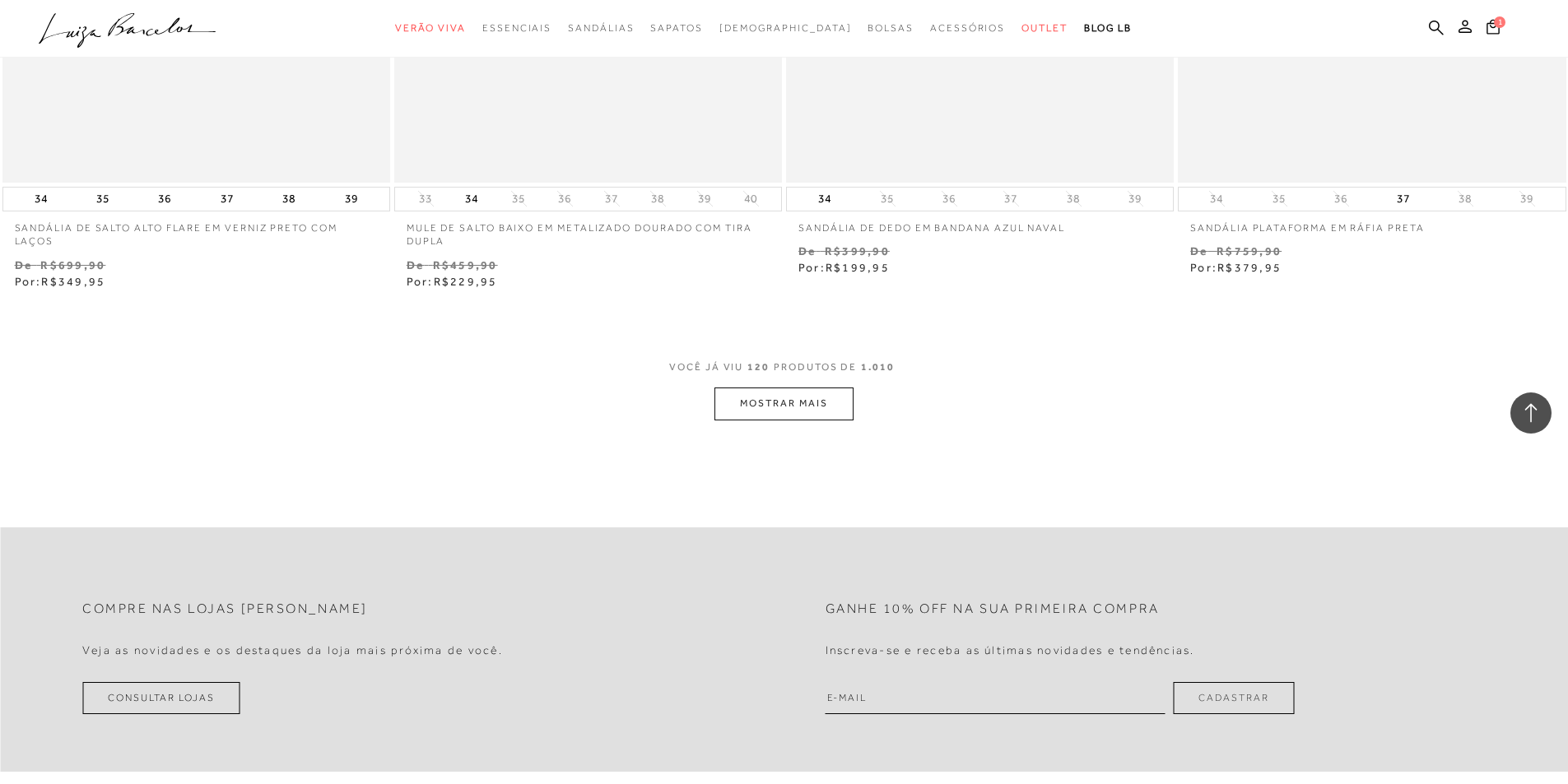
click at [820, 404] on button "MOSTRAR MAIS" at bounding box center [784, 403] width 138 height 32
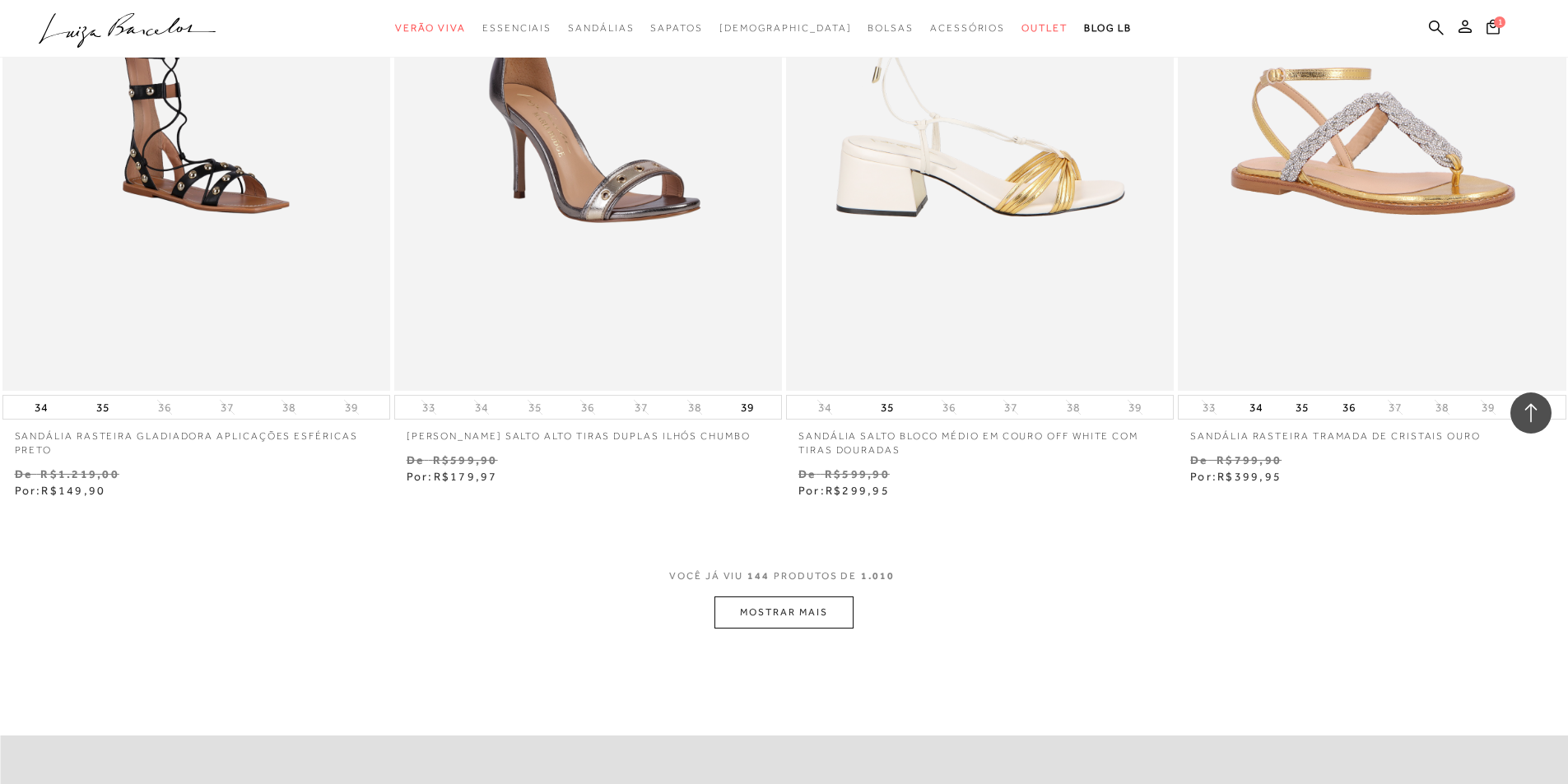
scroll to position [24999, 0]
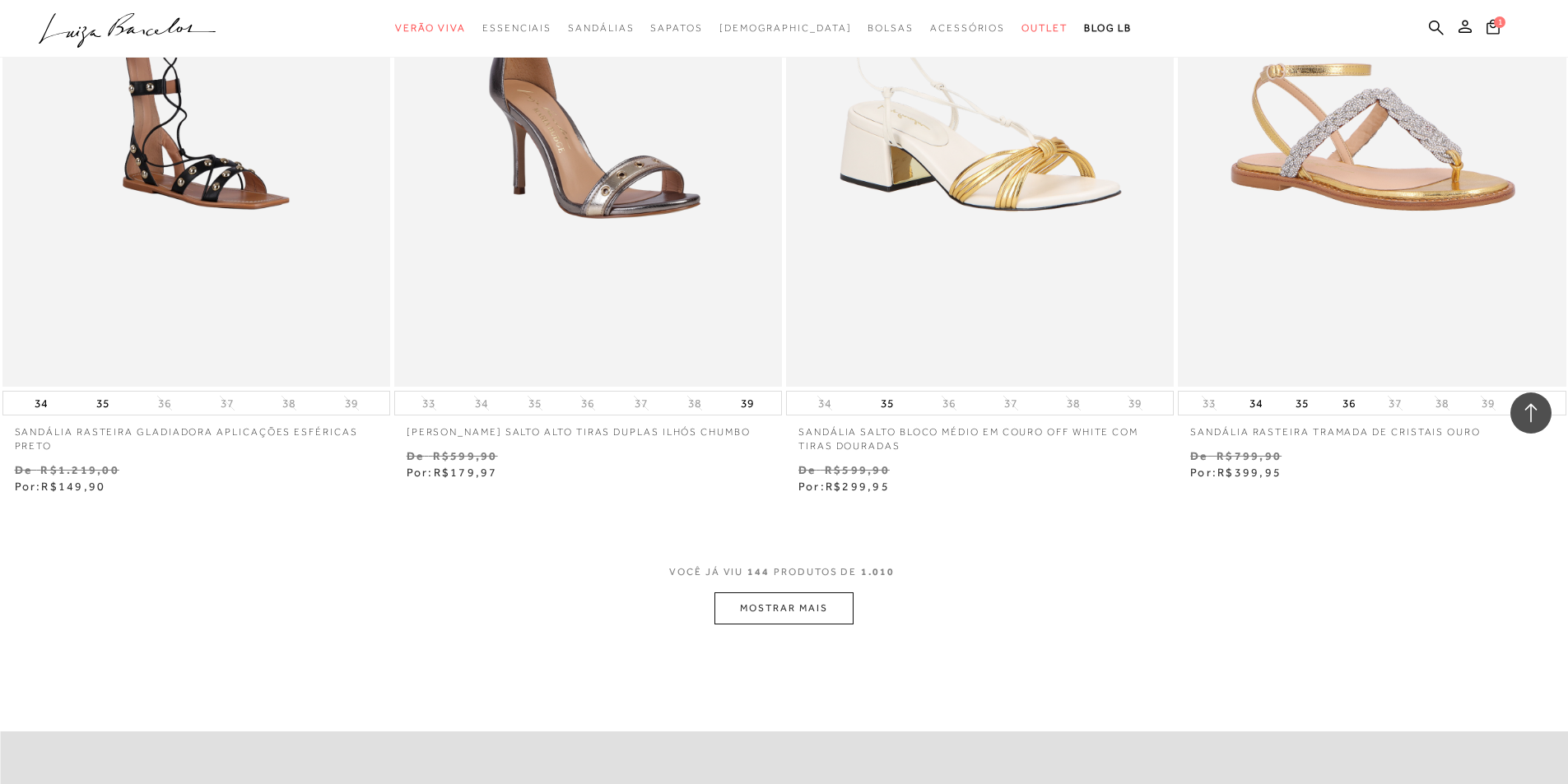
click at [787, 615] on button "MOSTRAR MAIS" at bounding box center [784, 608] width 138 height 32
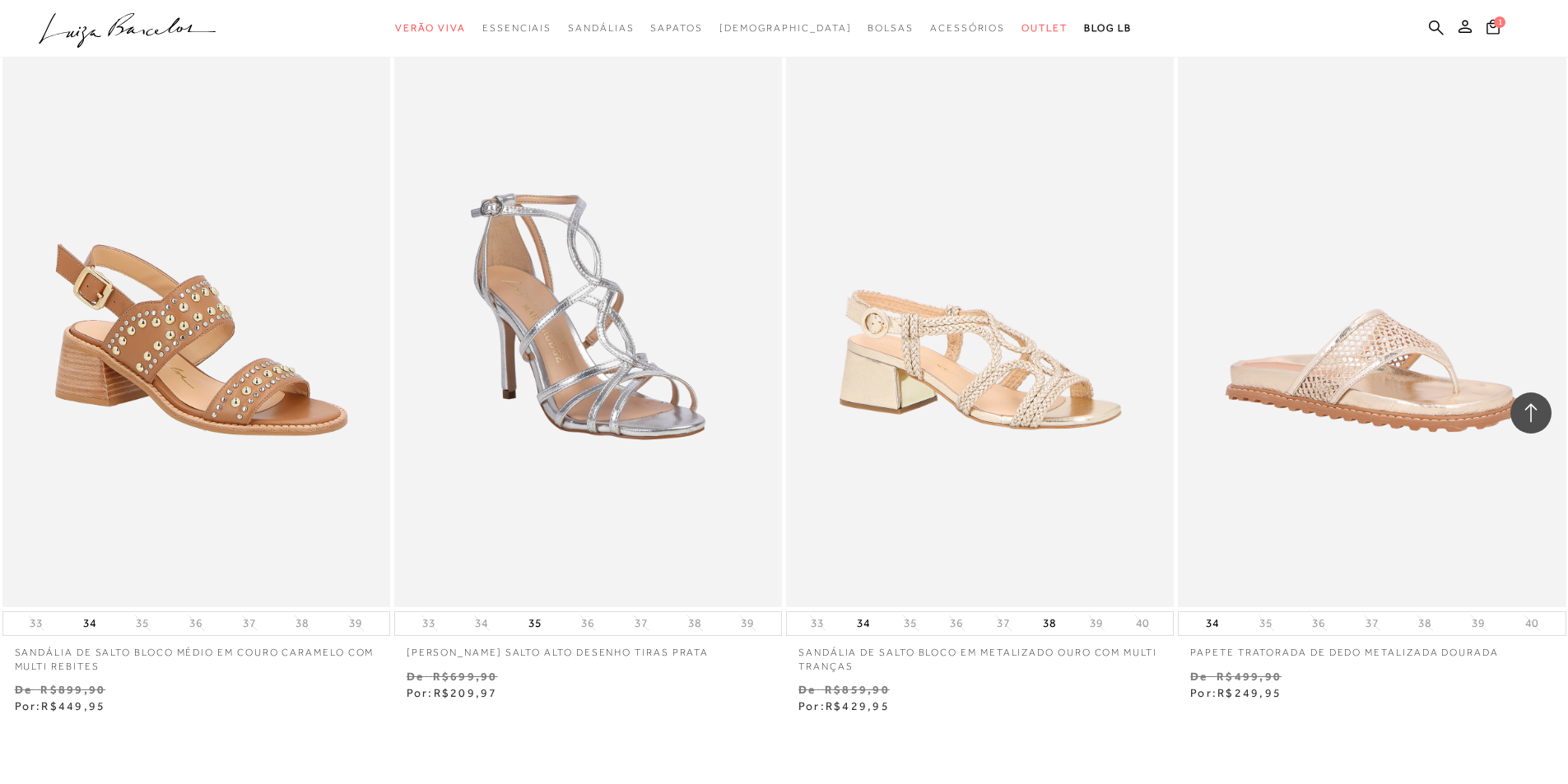
scroll to position [29193, 0]
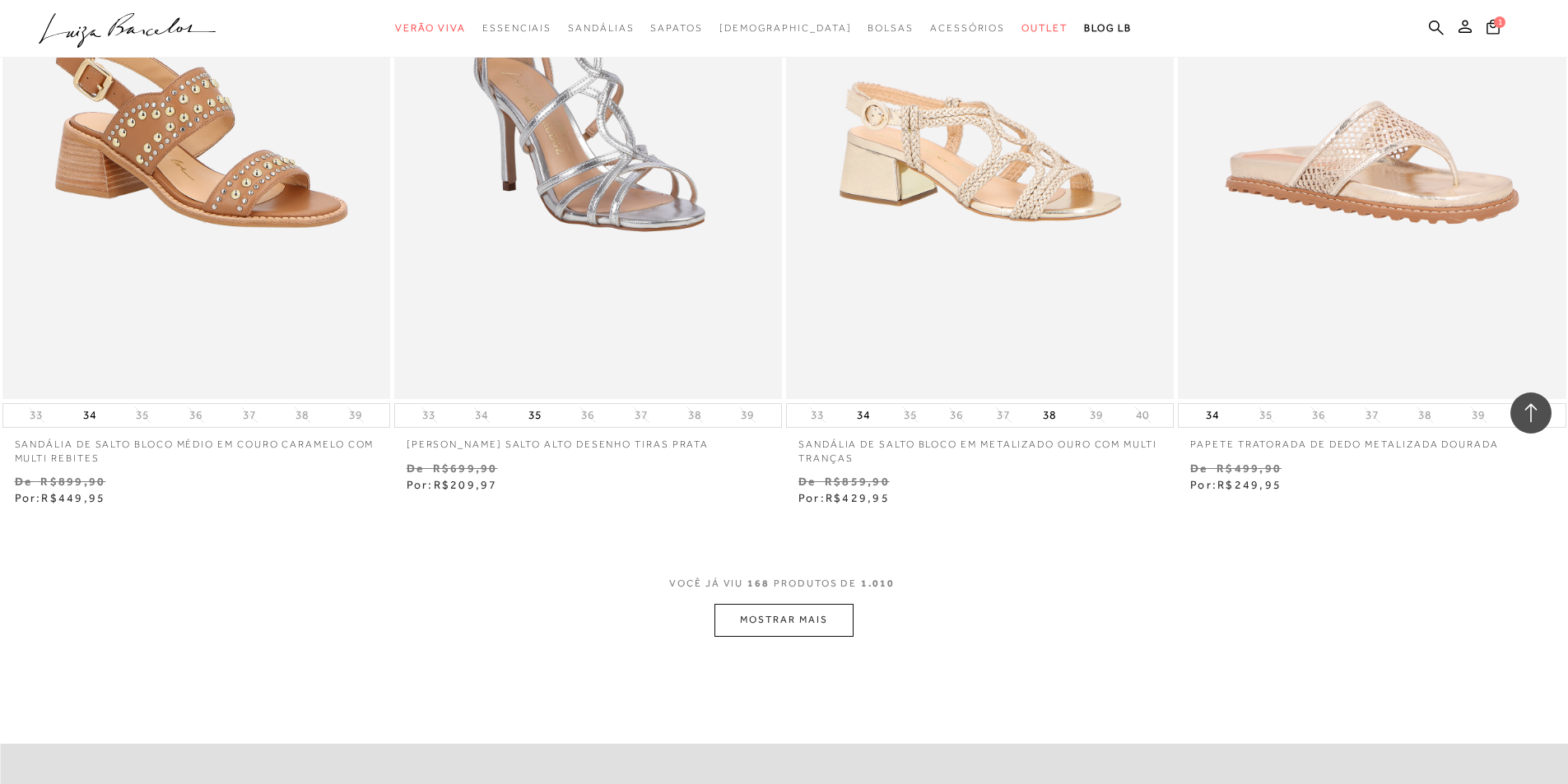
click at [785, 625] on button "MOSTRAR MAIS" at bounding box center [784, 620] width 138 height 32
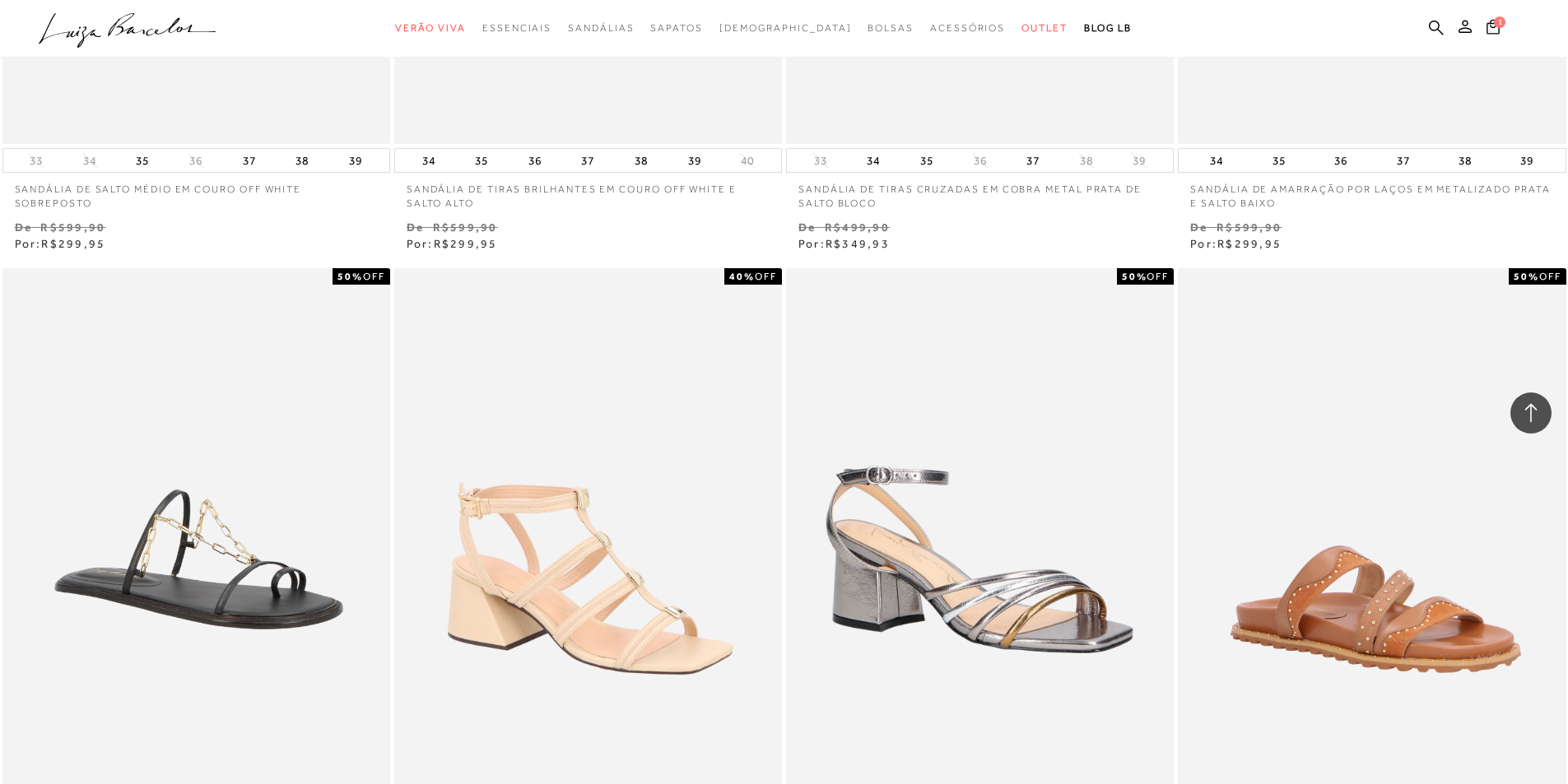
scroll to position [33469, 0]
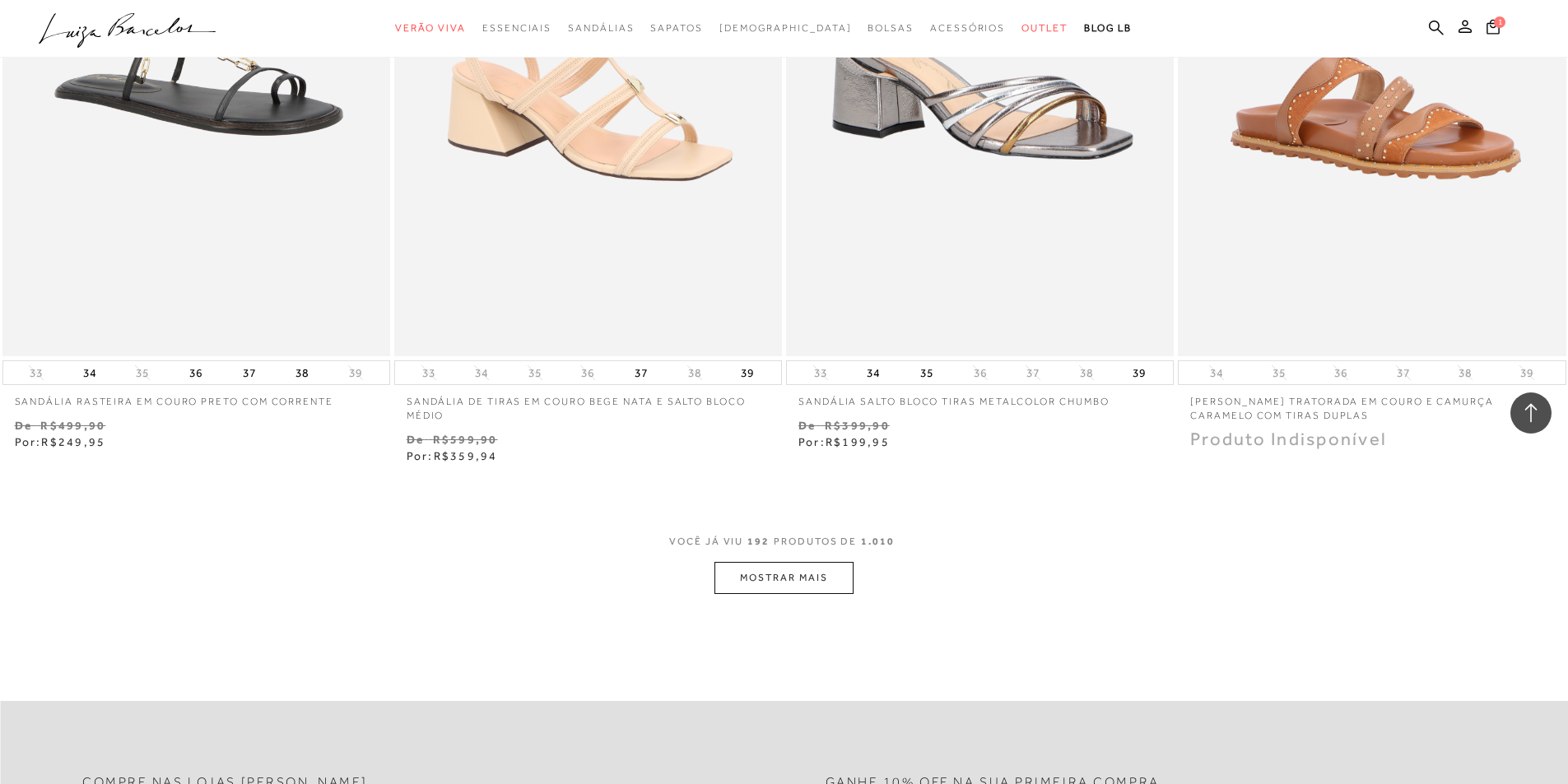
click at [811, 589] on button "MOSTRAR MAIS" at bounding box center [784, 577] width 138 height 32
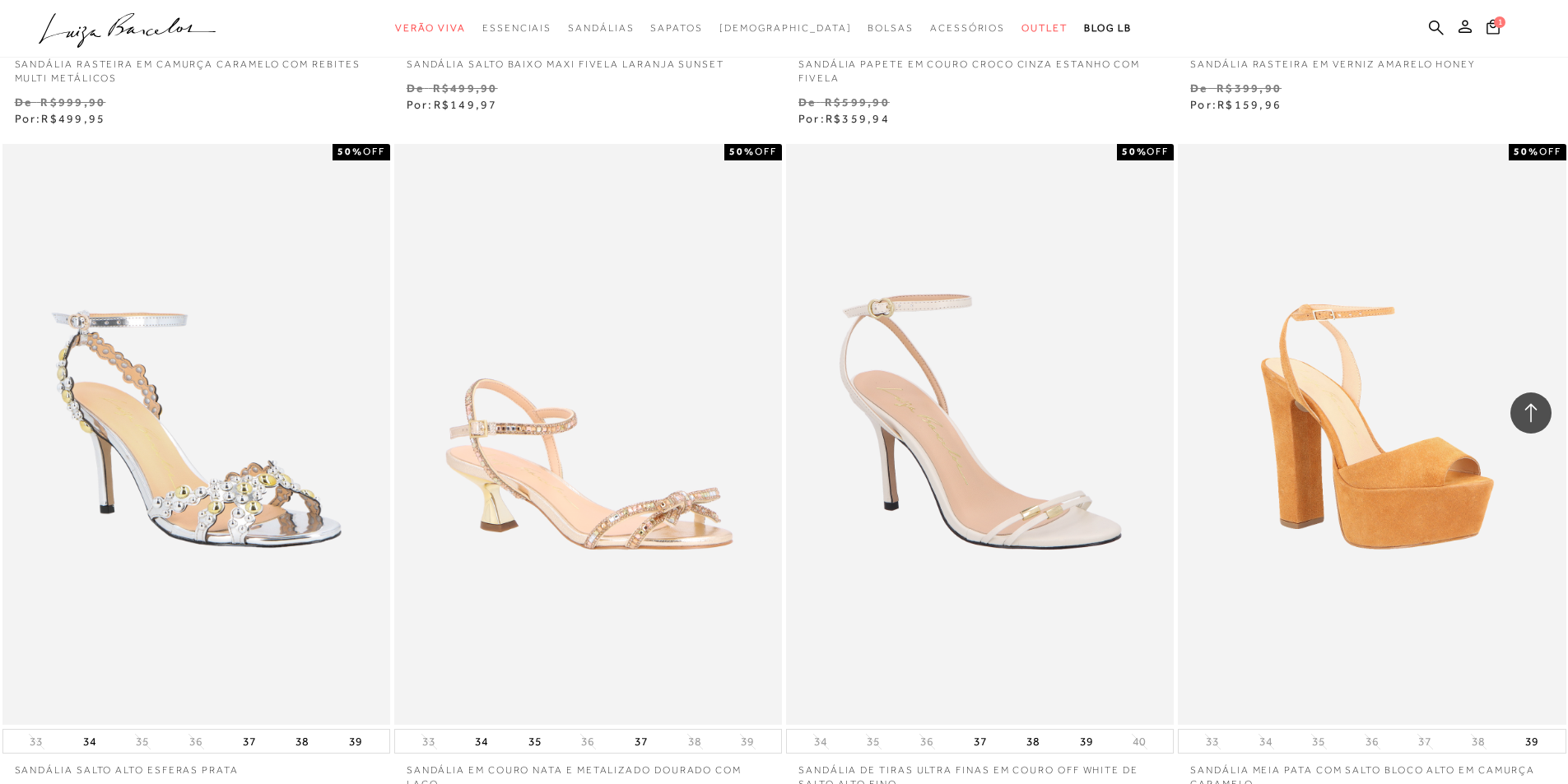
scroll to position [37828, 0]
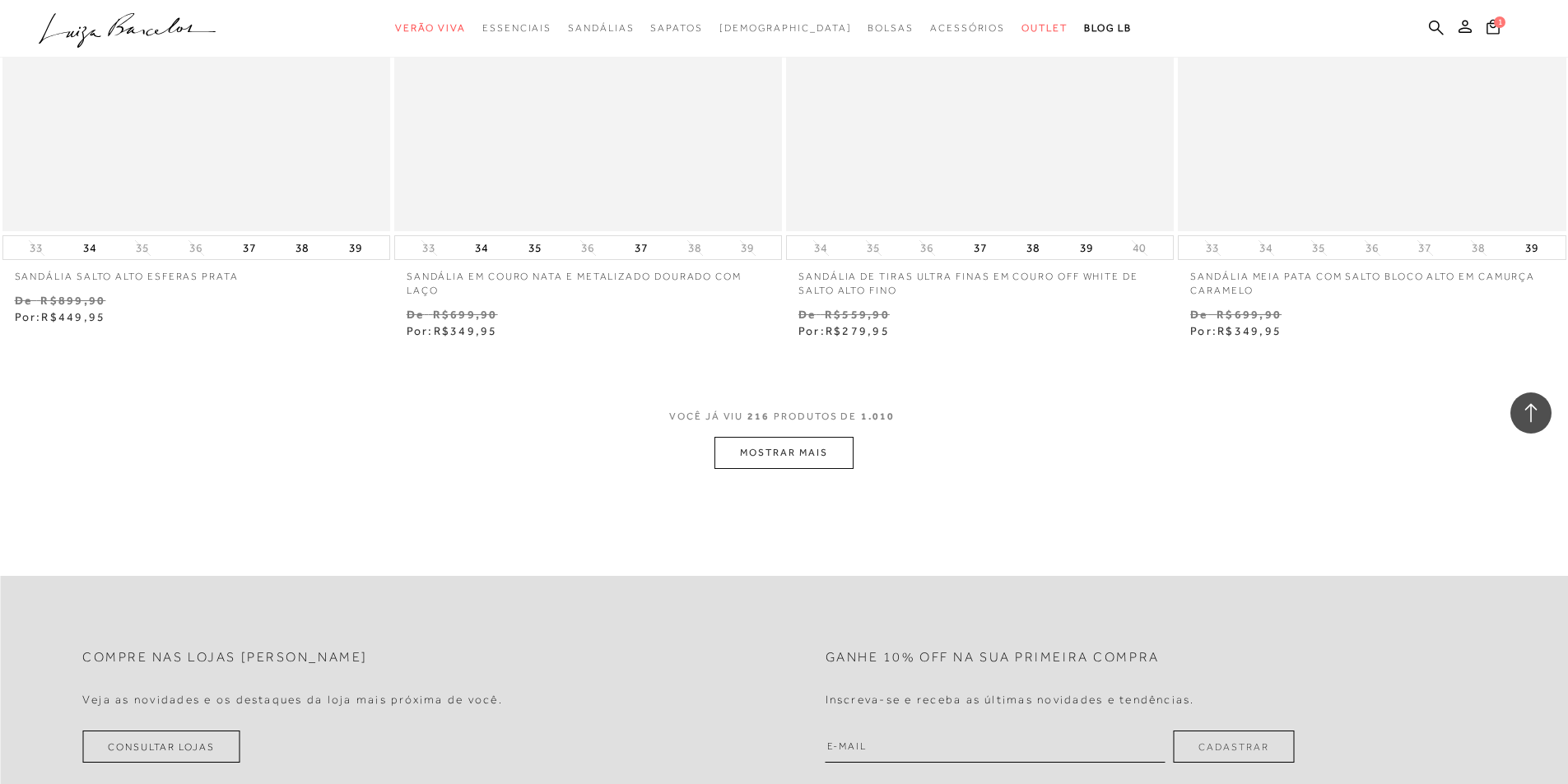
click at [799, 457] on button "MOSTRAR MAIS" at bounding box center [784, 453] width 138 height 32
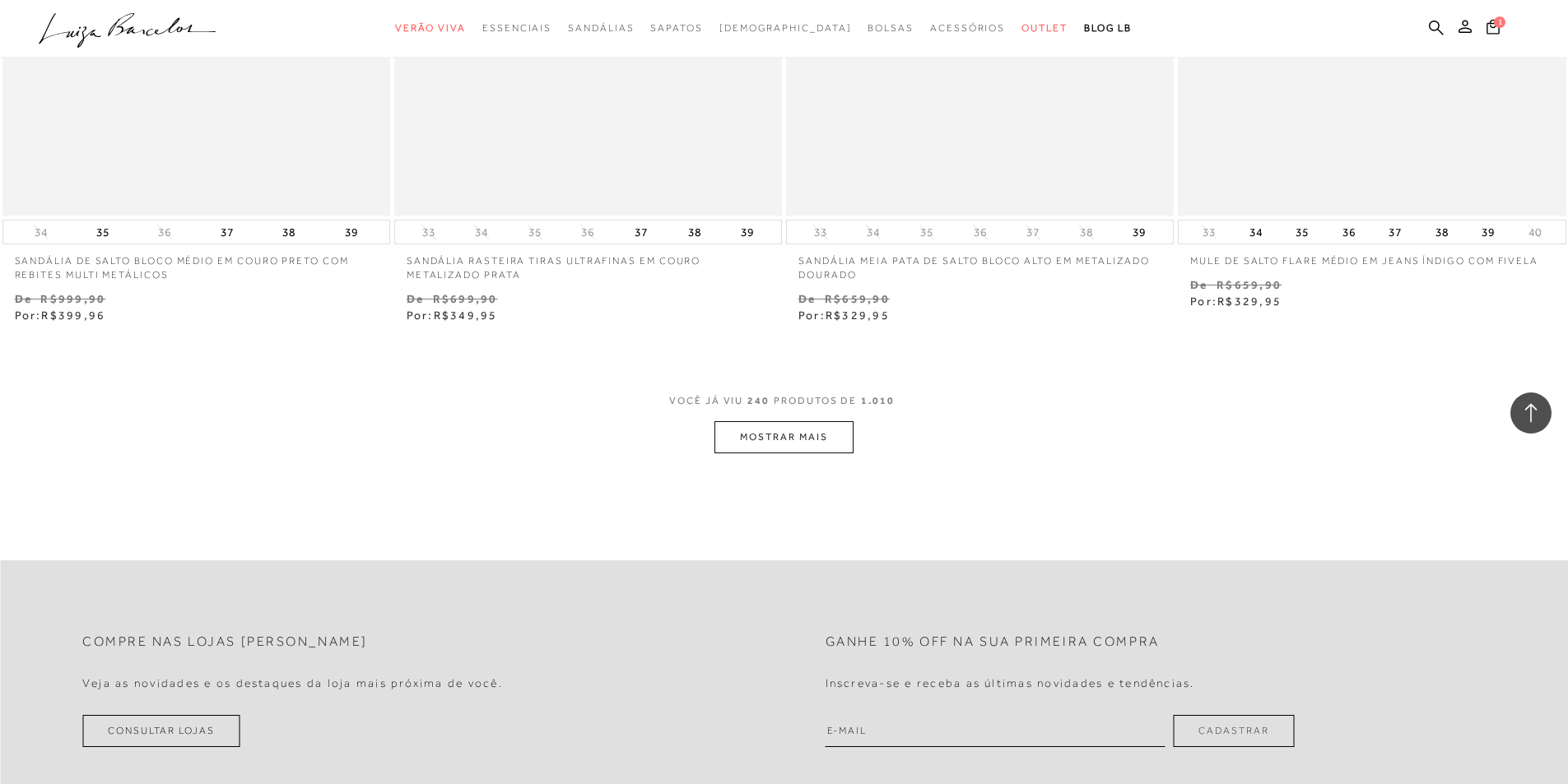
drag, startPoint x: 768, startPoint y: 400, endPoint x: 762, endPoint y: 417, distance: 18.0
click at [763, 407] on span "VOCÊ JÁ VIU 240 PRODUTOS DE 1.010" at bounding box center [784, 406] width 230 height 30
click at [780, 442] on button "MOSTRAR MAIS" at bounding box center [784, 437] width 138 height 32
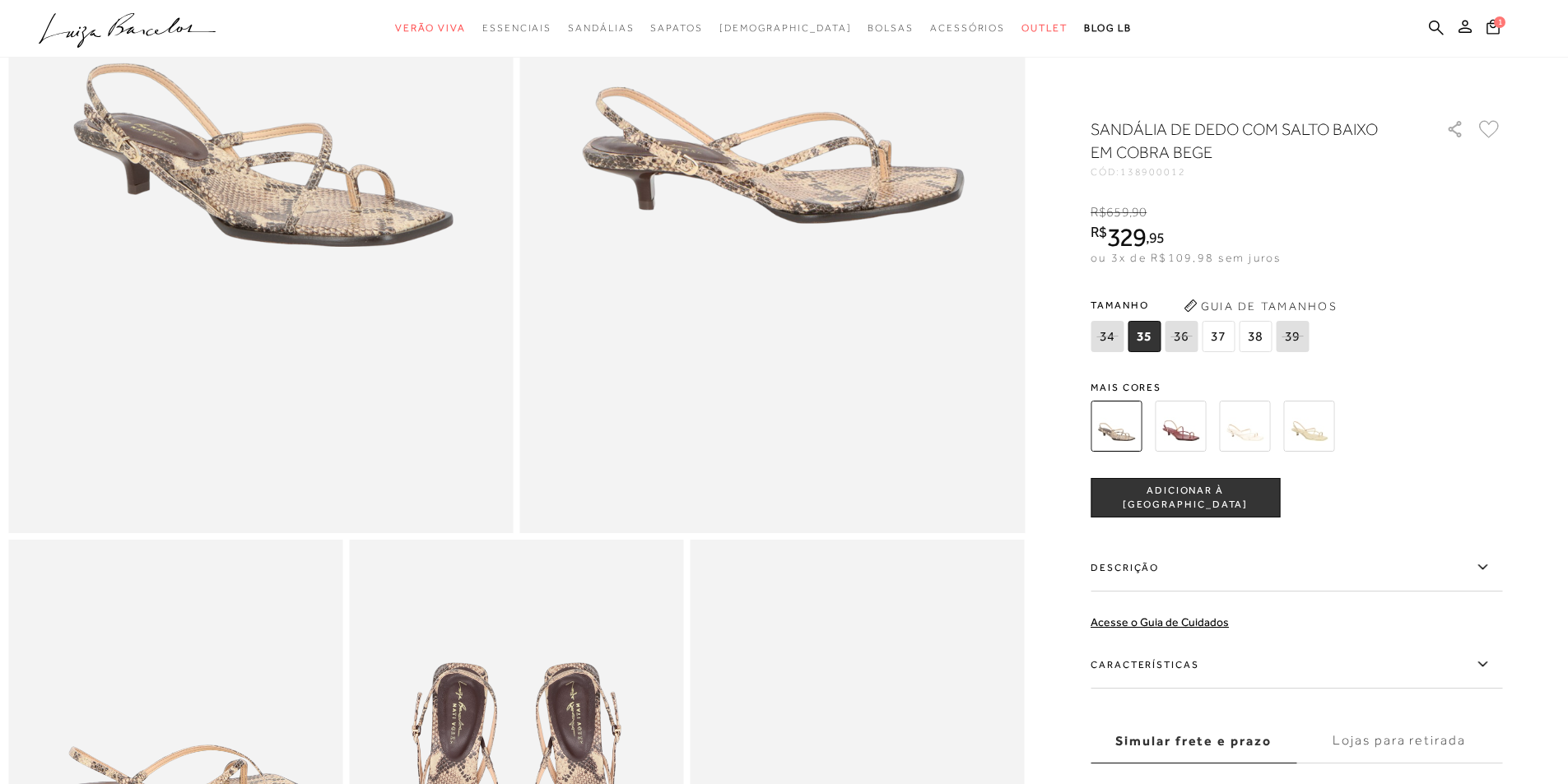
scroll to position [329, 0]
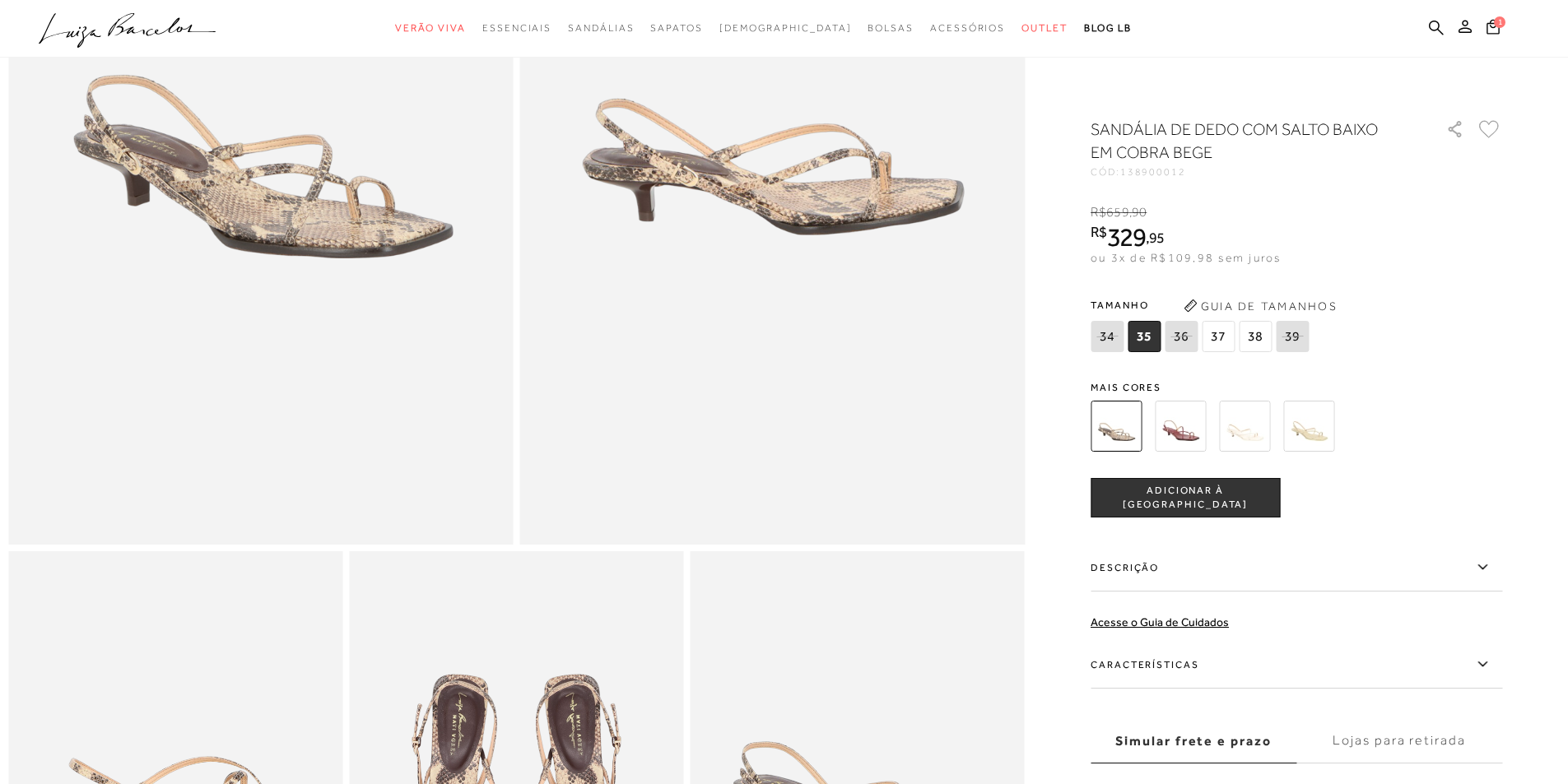
click at [1236, 435] on img at bounding box center [1245, 426] width 51 height 51
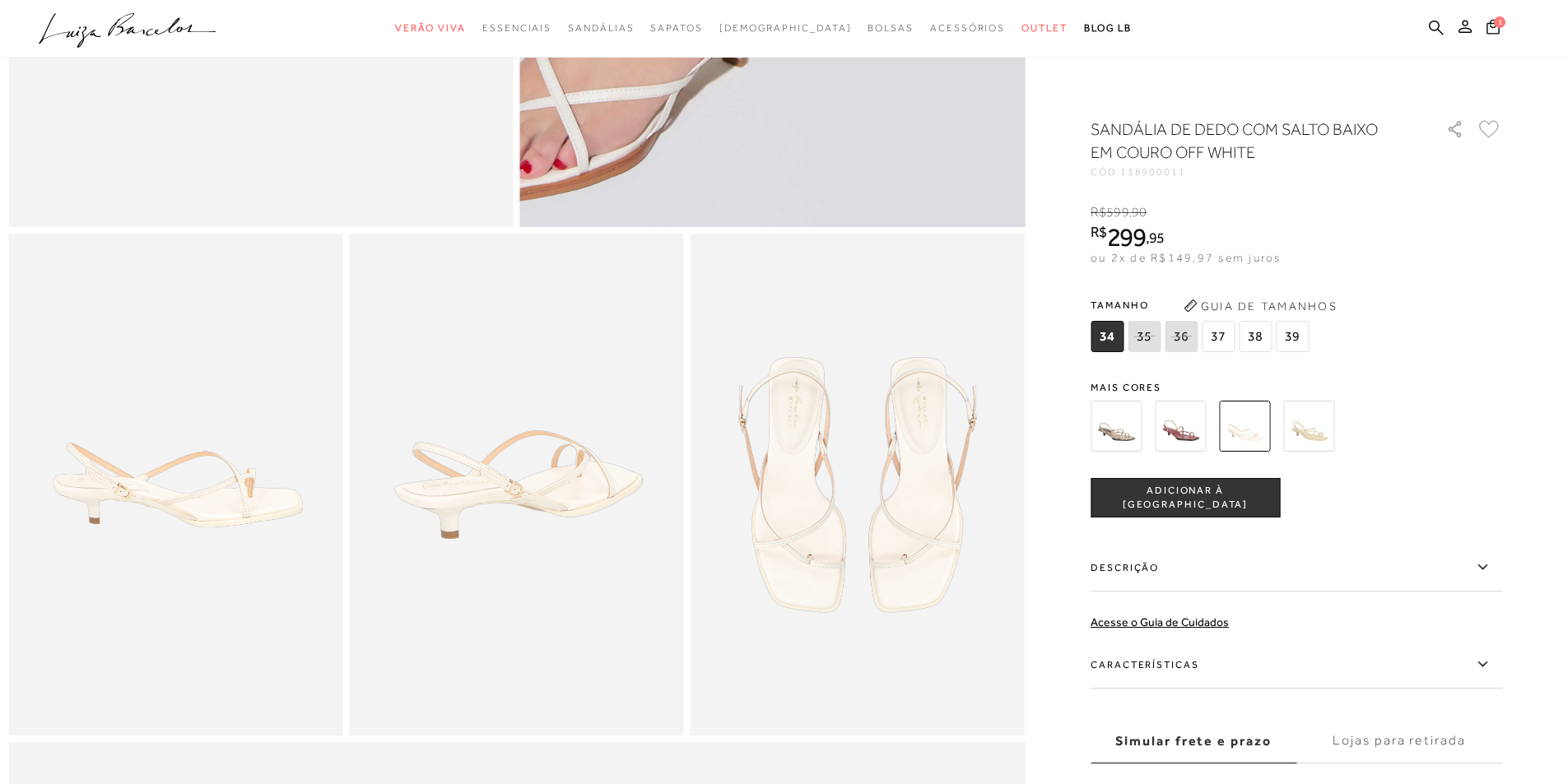
scroll to position [740, 0]
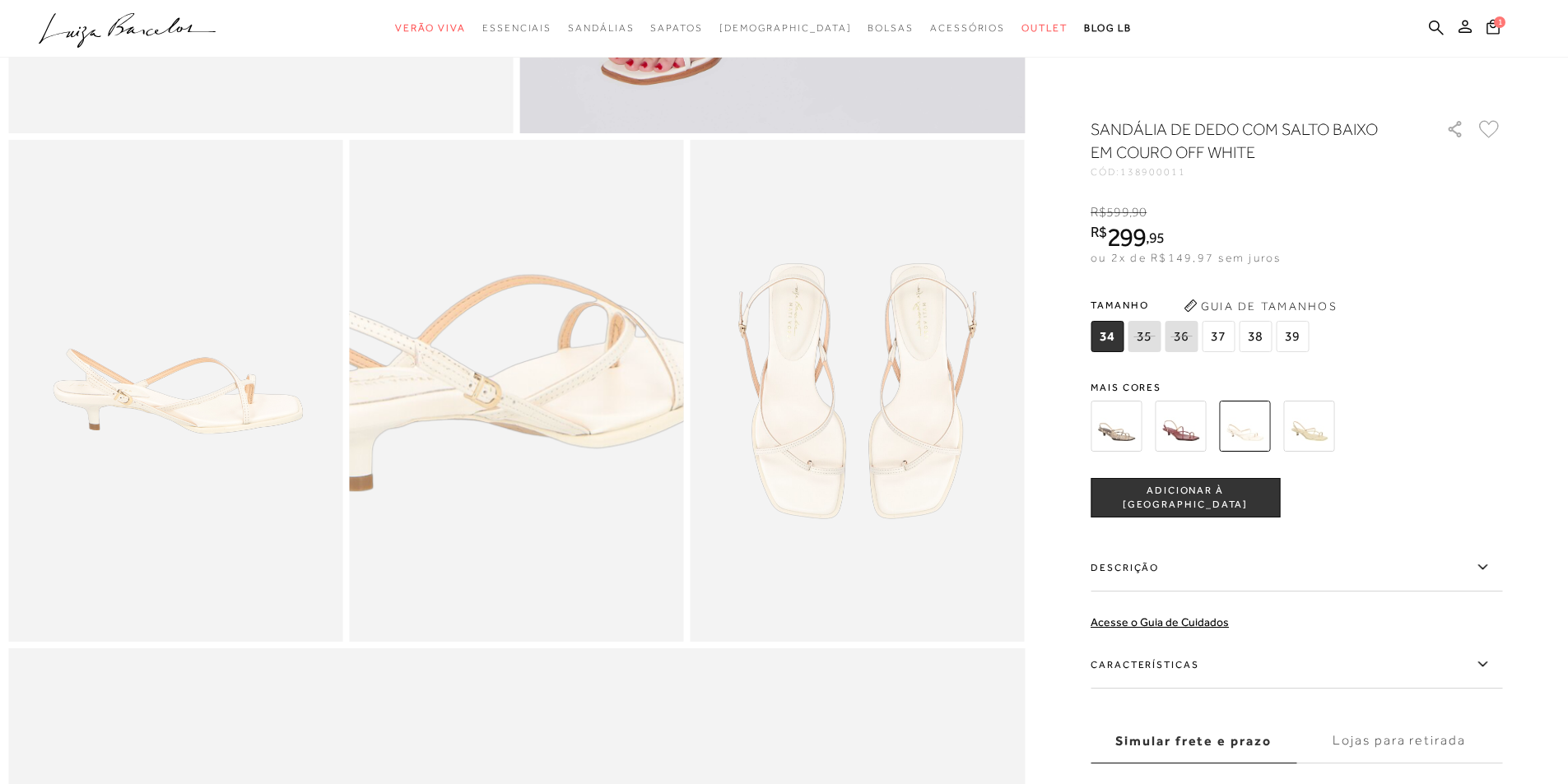
click at [545, 410] on img at bounding box center [489, 384] width 669 height 1002
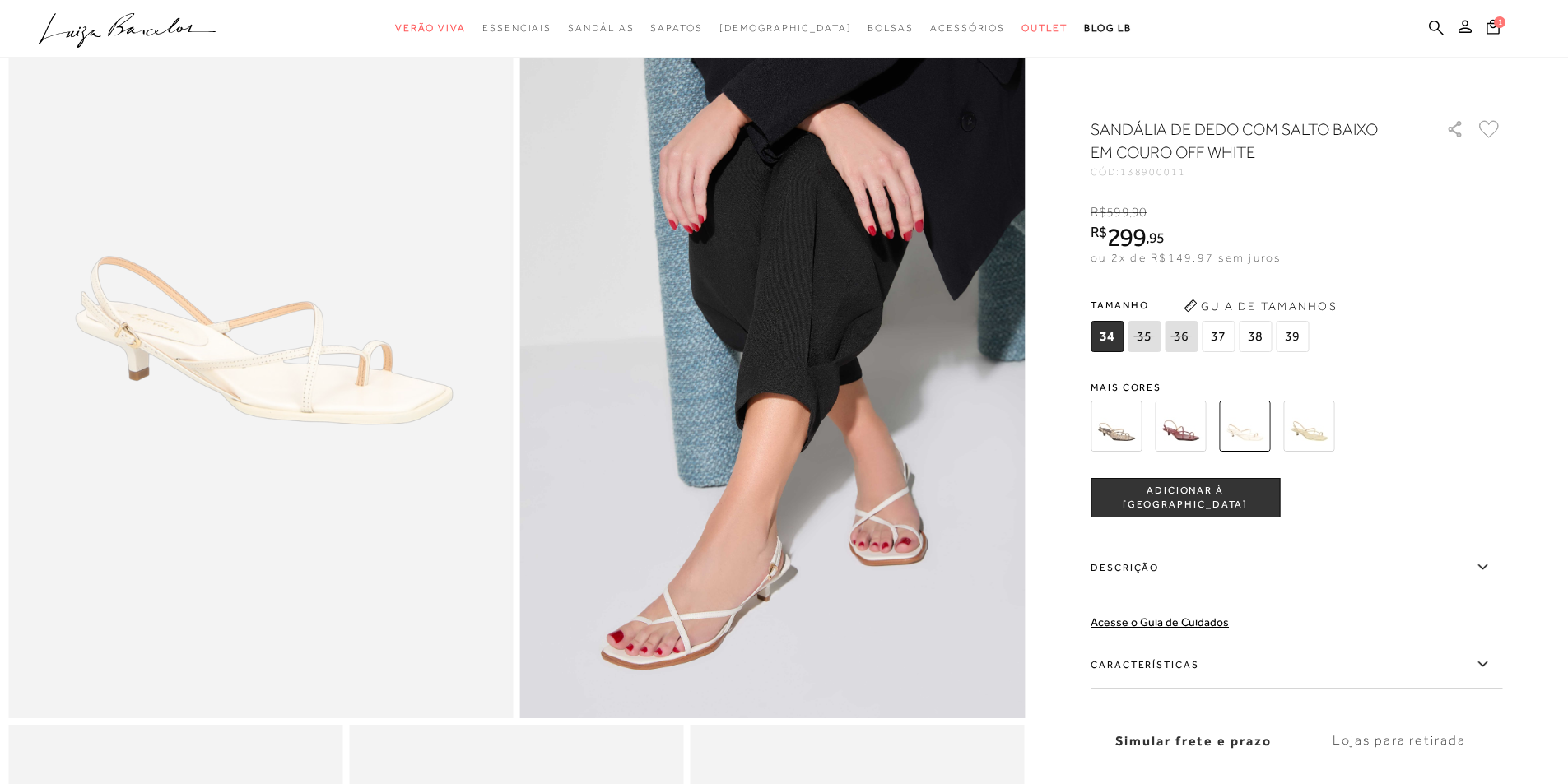
scroll to position [82, 0]
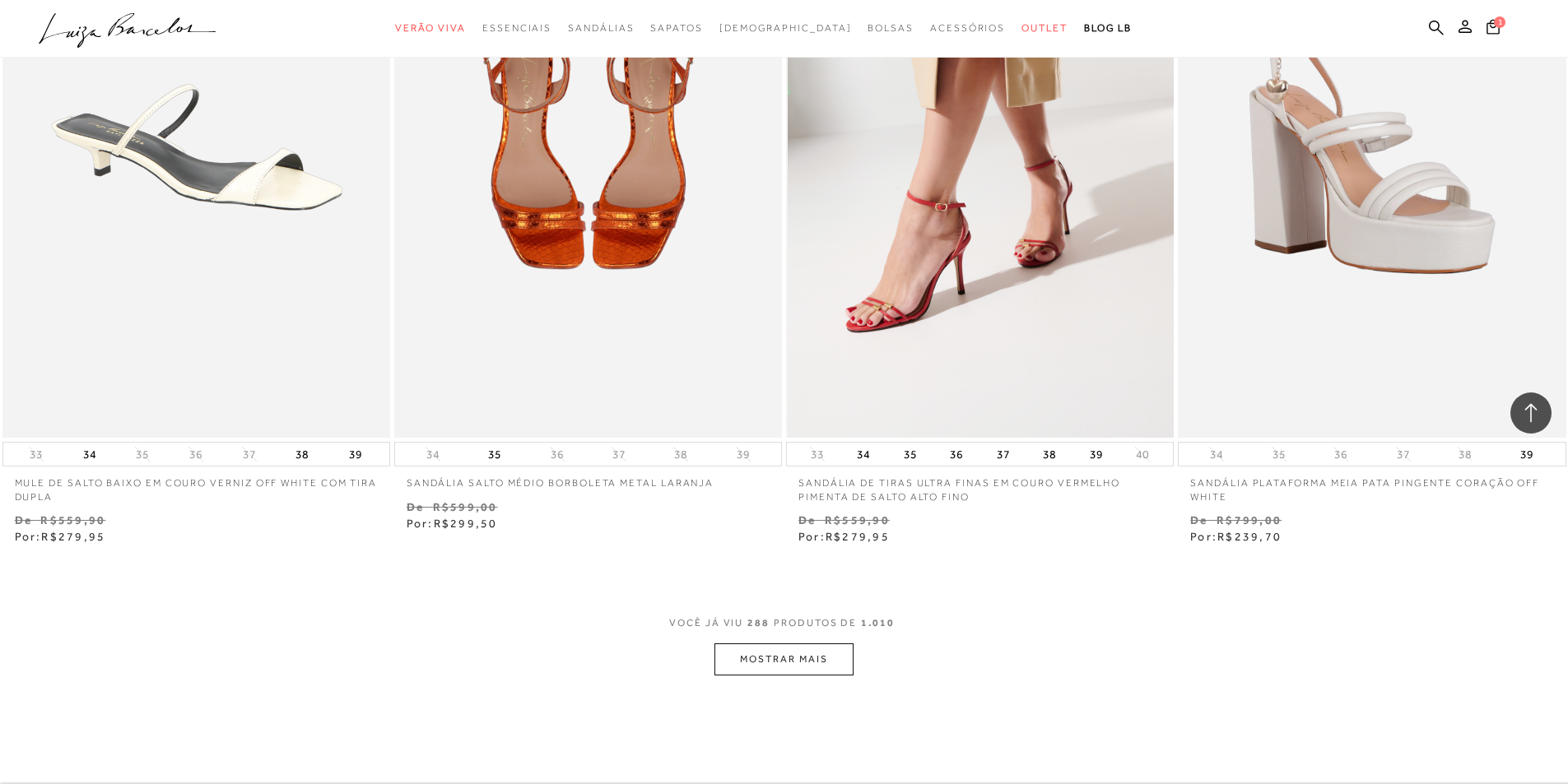
scroll to position [50348, 0]
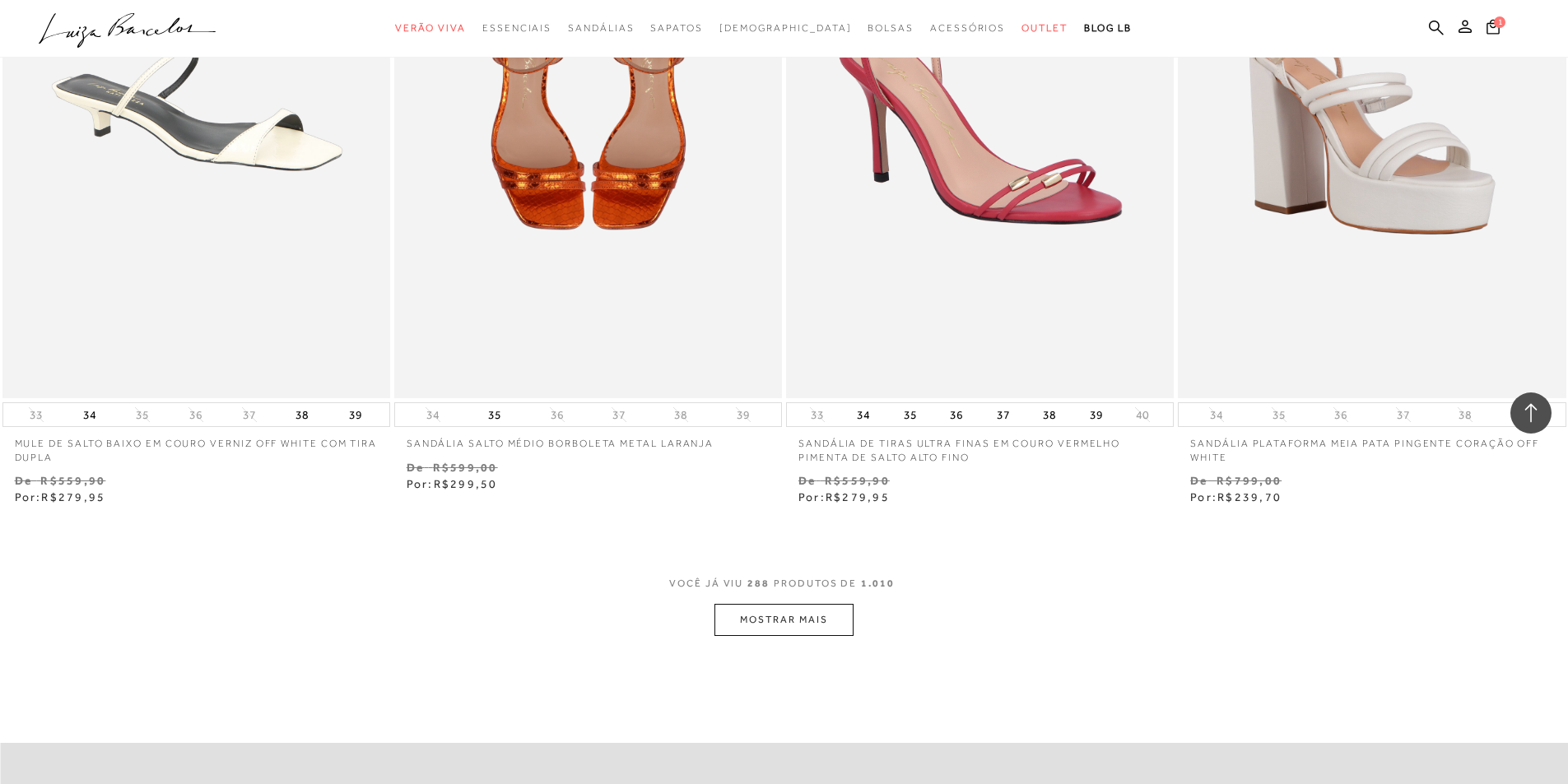
click at [802, 627] on button "MOSTRAR MAIS" at bounding box center [784, 620] width 138 height 32
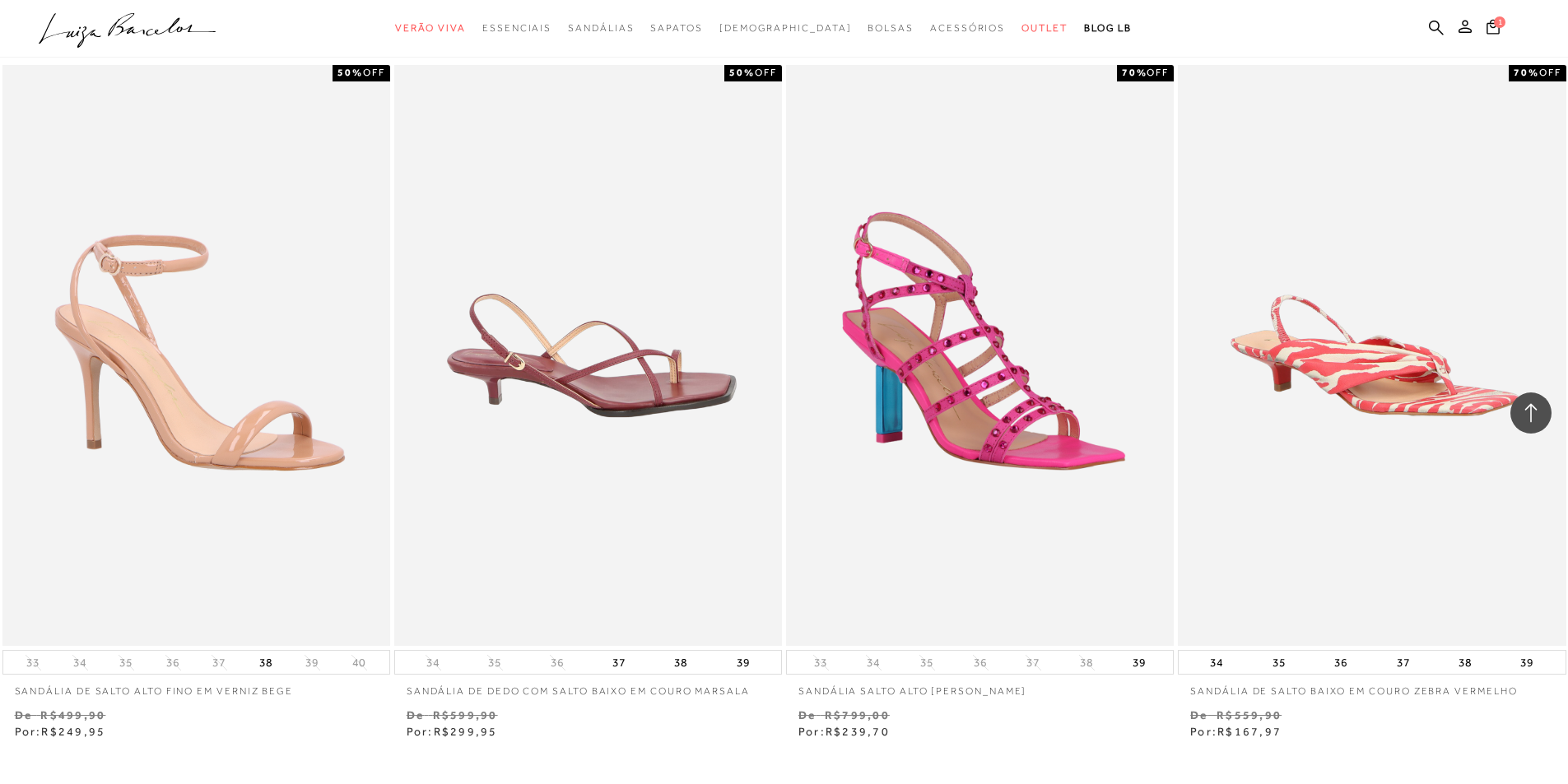
scroll to position [54717, 0]
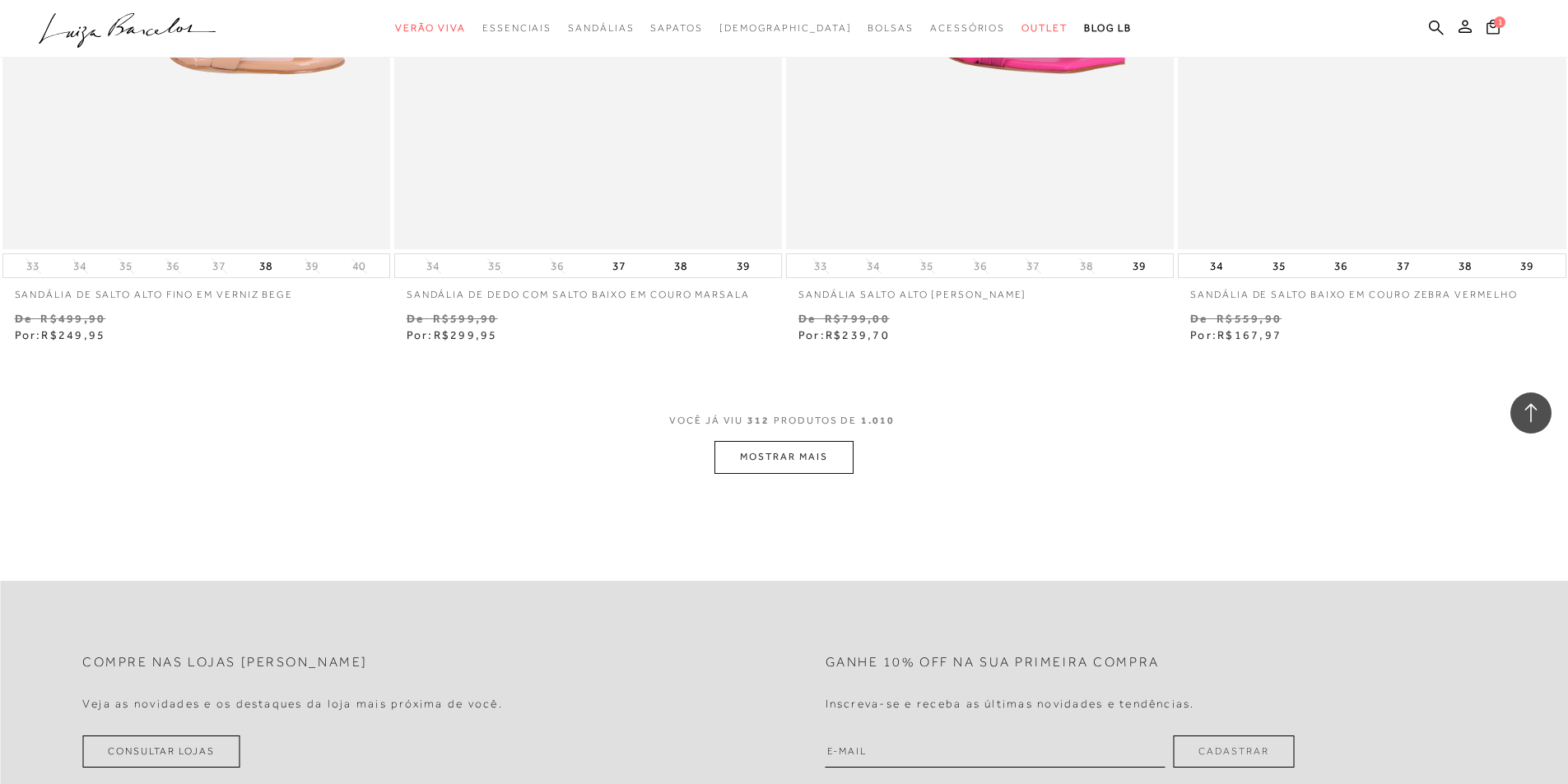
click at [762, 451] on button "MOSTRAR MAIS" at bounding box center [784, 457] width 138 height 32
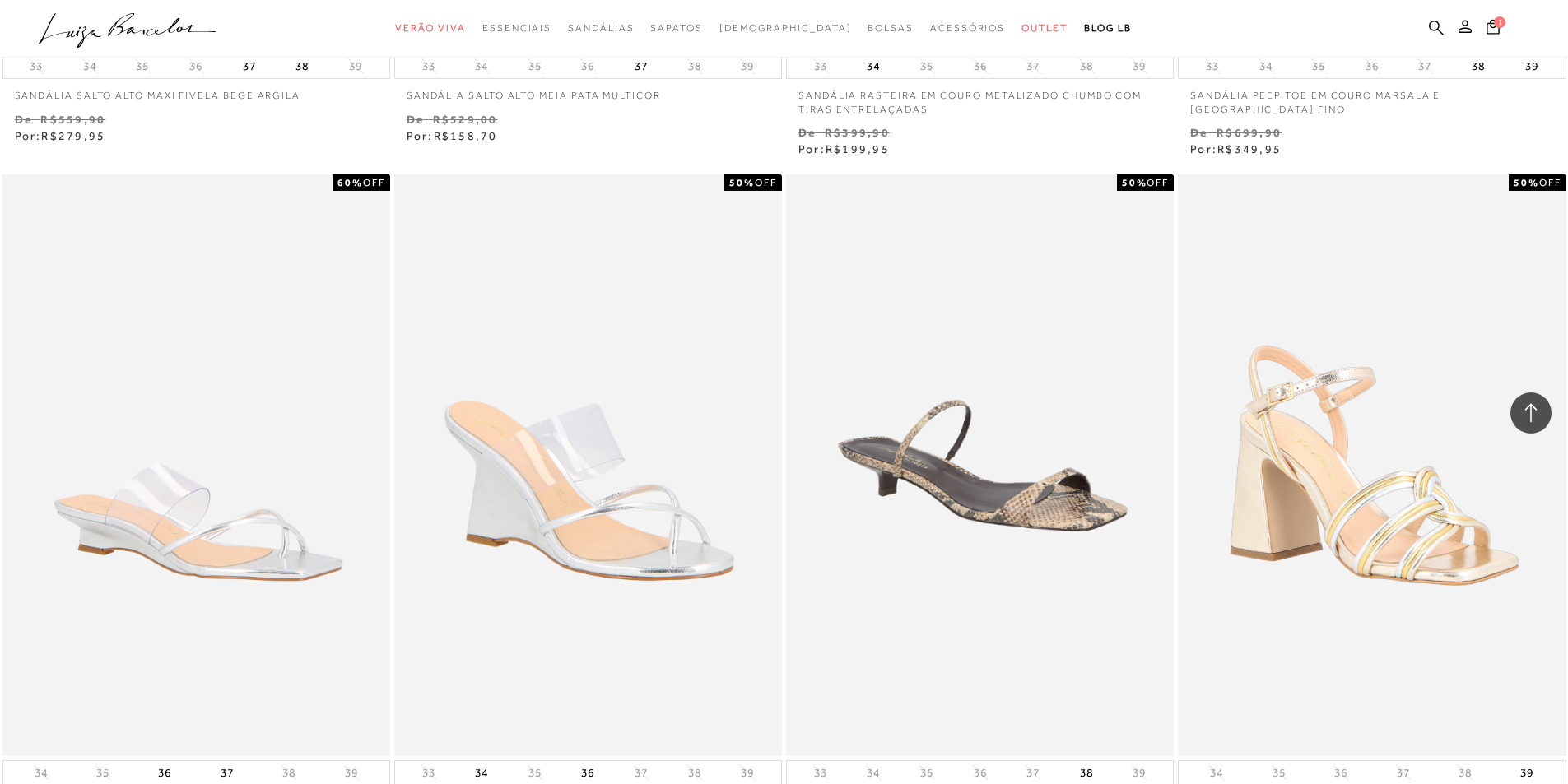
scroll to position [57266, 0]
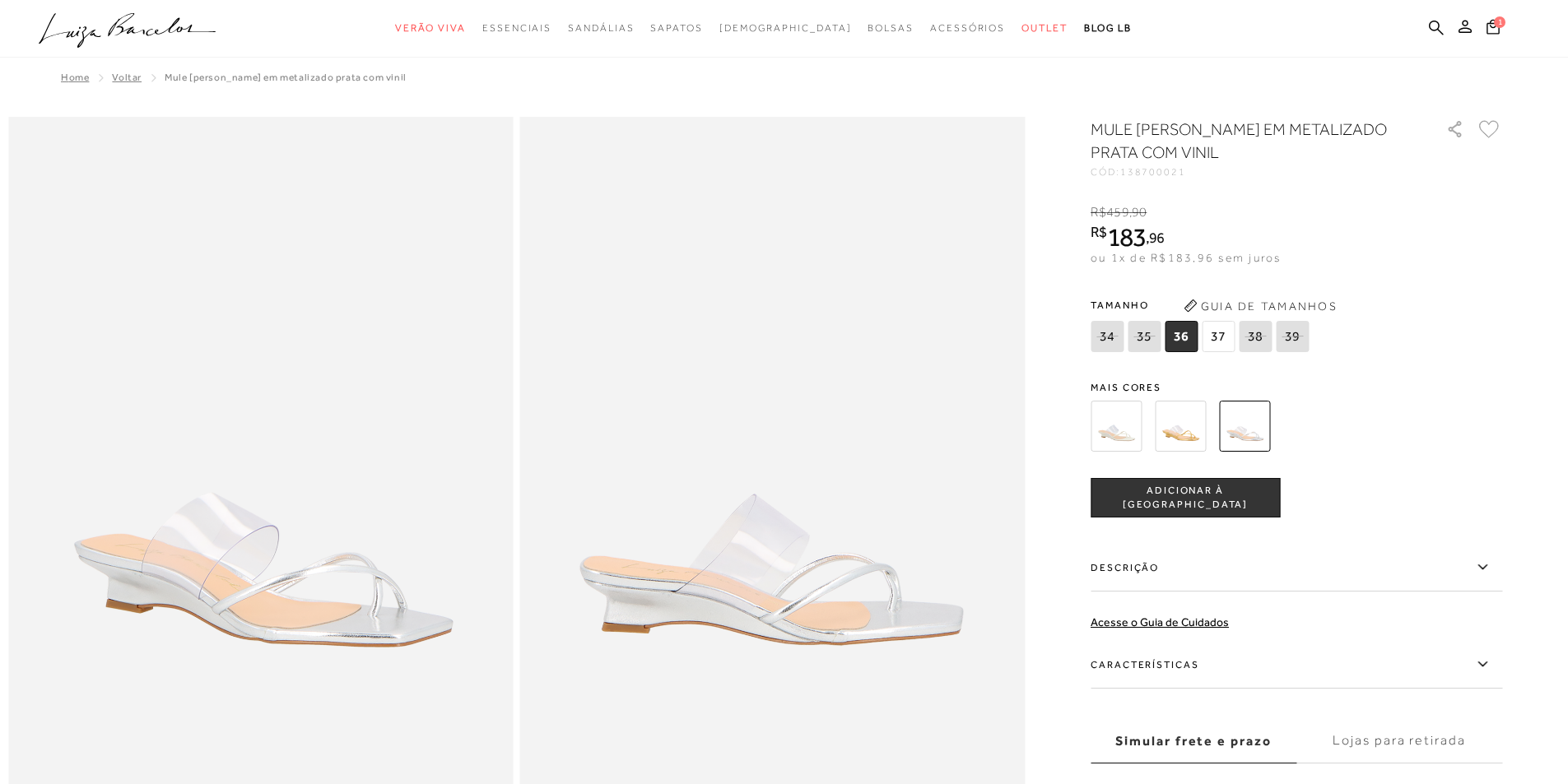
click at [1124, 429] on img at bounding box center [1116, 426] width 51 height 51
